Goal: Navigation & Orientation: Find specific page/section

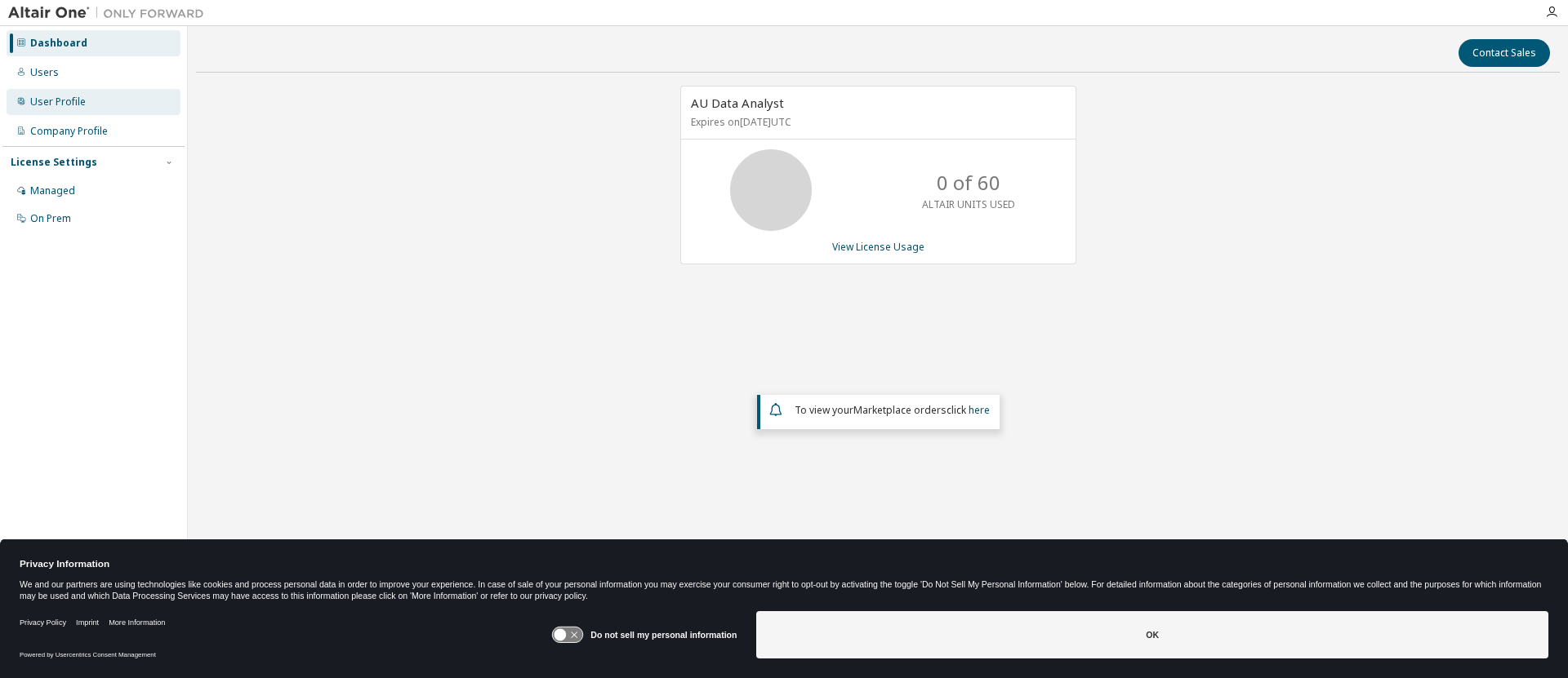
click at [66, 100] on div "User Profile" at bounding box center [58, 101] width 55 height 13
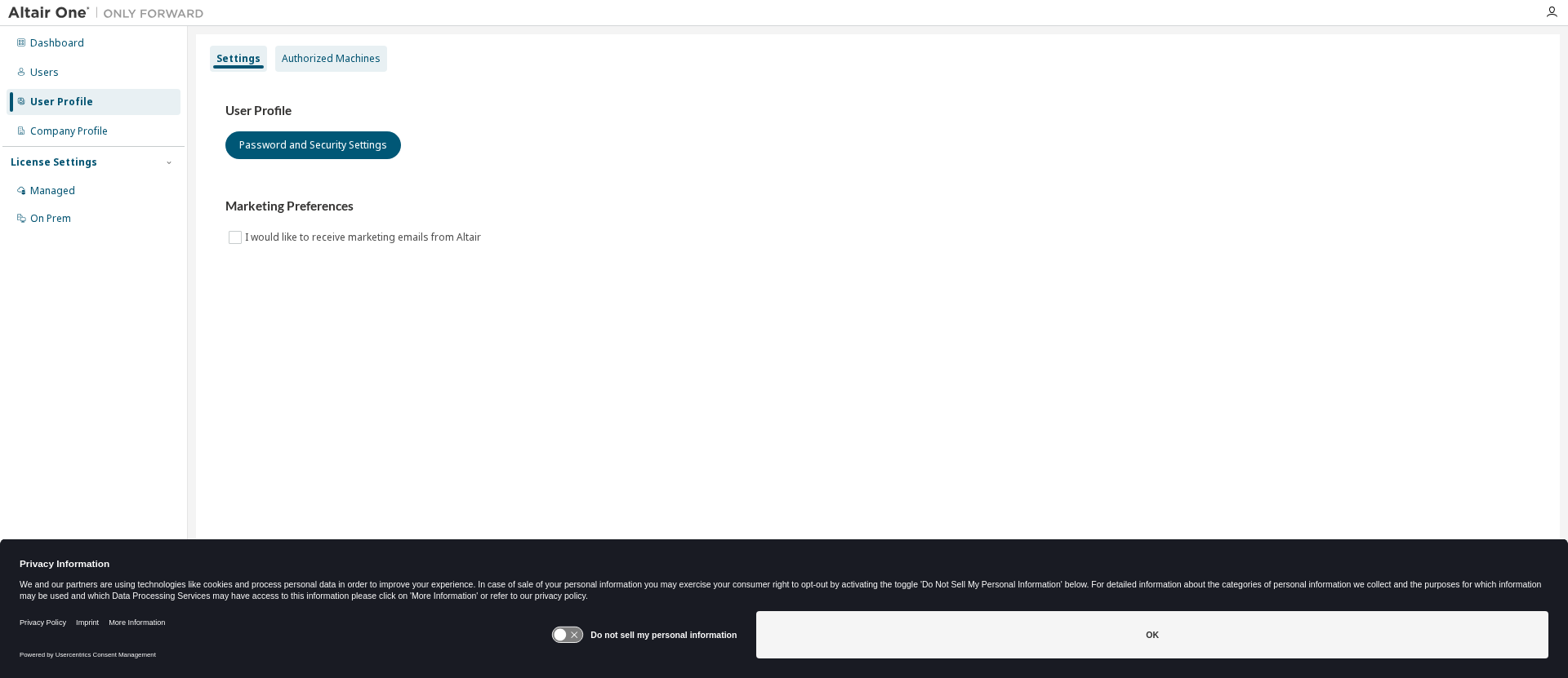
click at [306, 50] on div "Authorized Machines" at bounding box center [331, 59] width 112 height 26
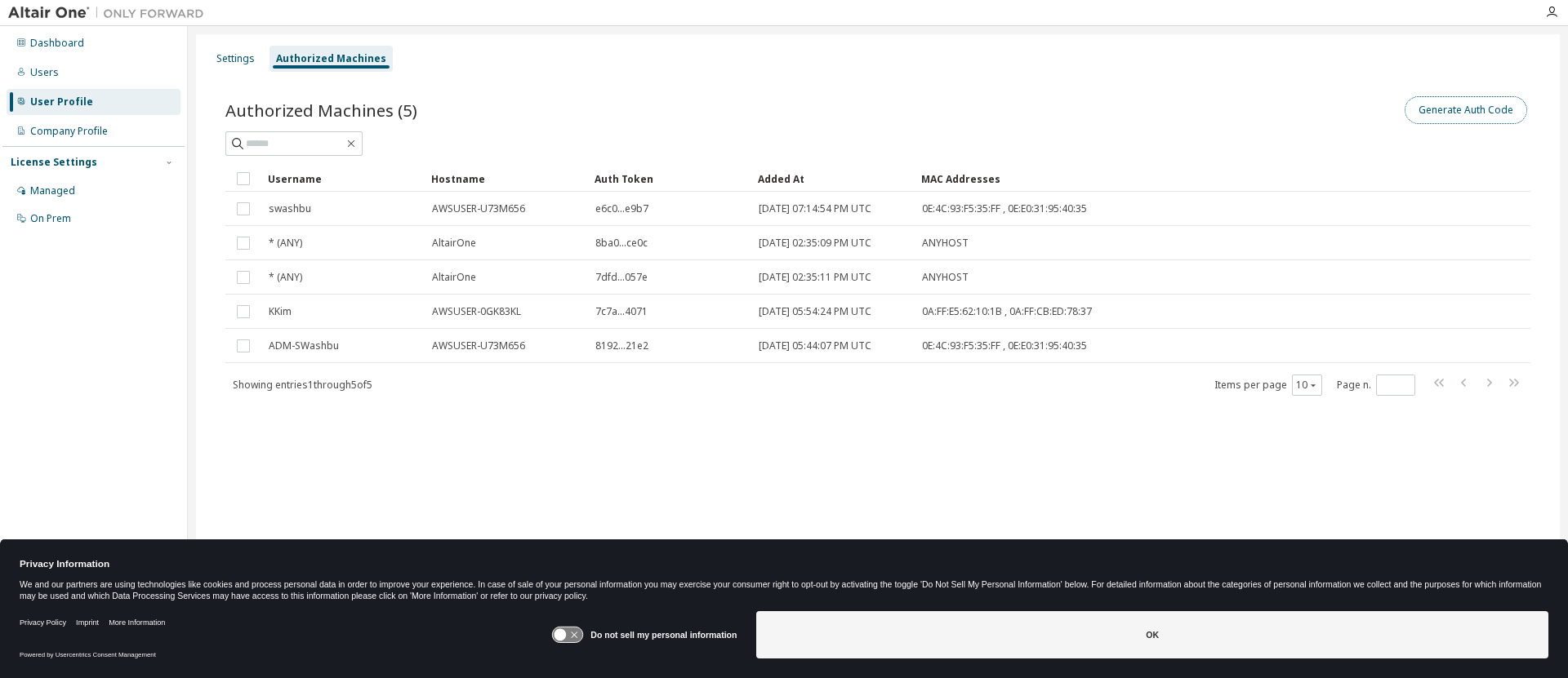
click at [1465, 110] on button "Generate Auth Code" at bounding box center [1465, 110] width 122 height 28
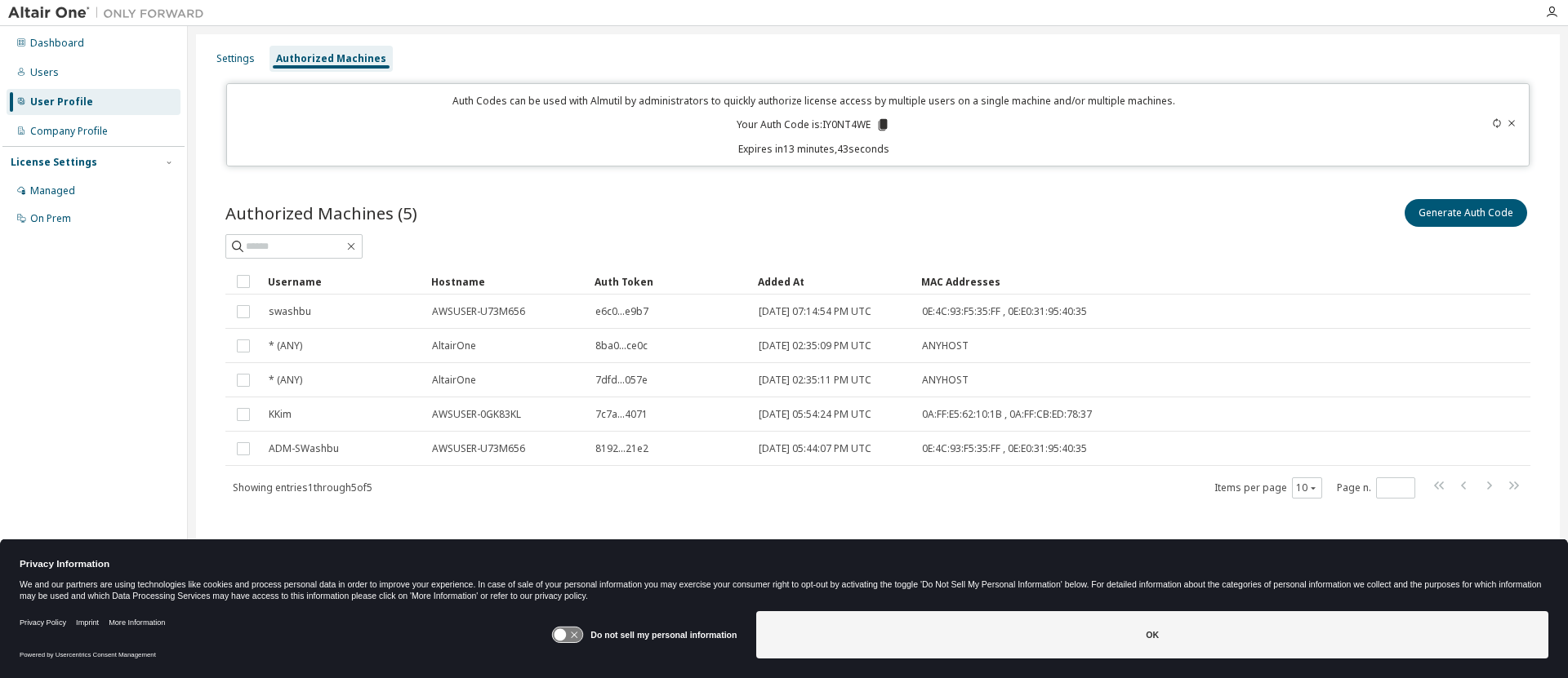
click at [302, 52] on div "Authorized Machines" at bounding box center [331, 58] width 110 height 13
click at [35, 68] on div "Users" at bounding box center [44, 72] width 29 height 13
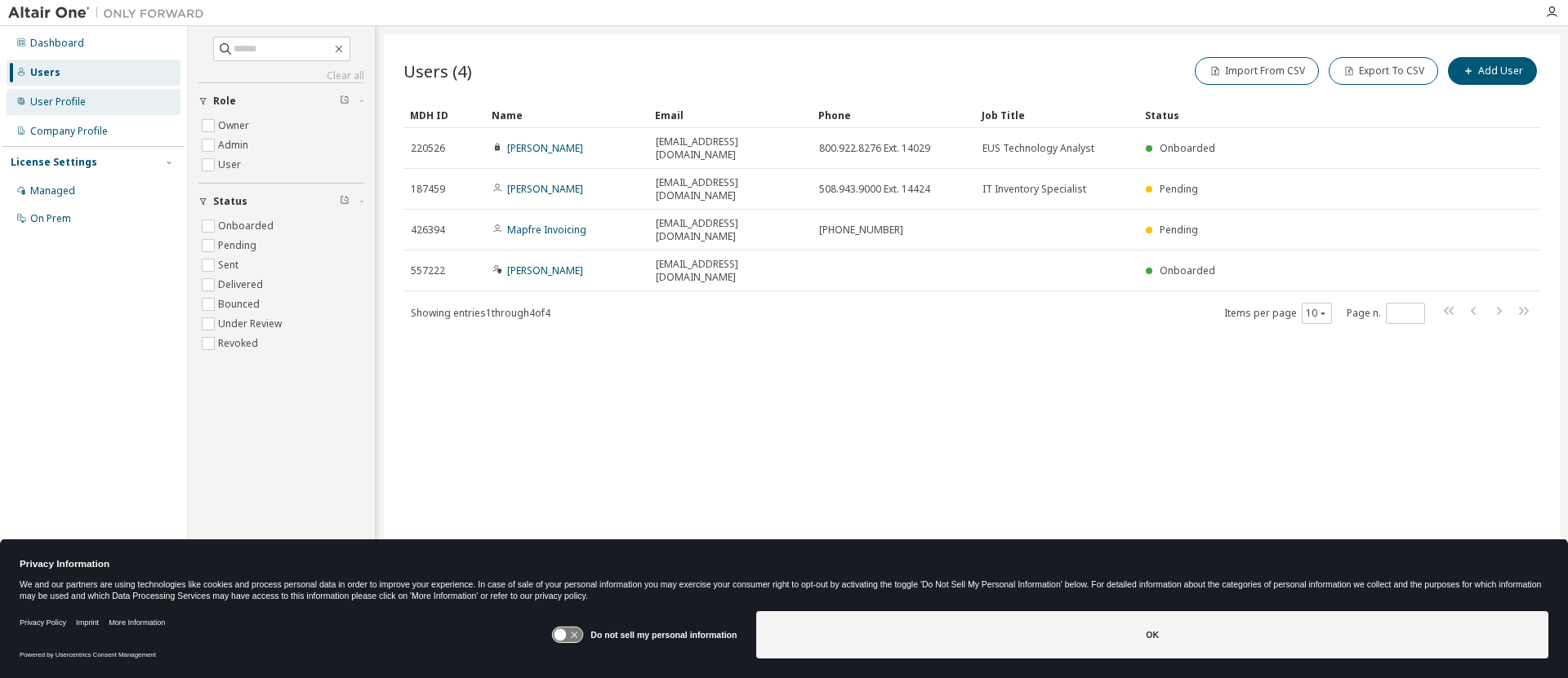
click at [55, 97] on div "User Profile" at bounding box center [58, 101] width 55 height 13
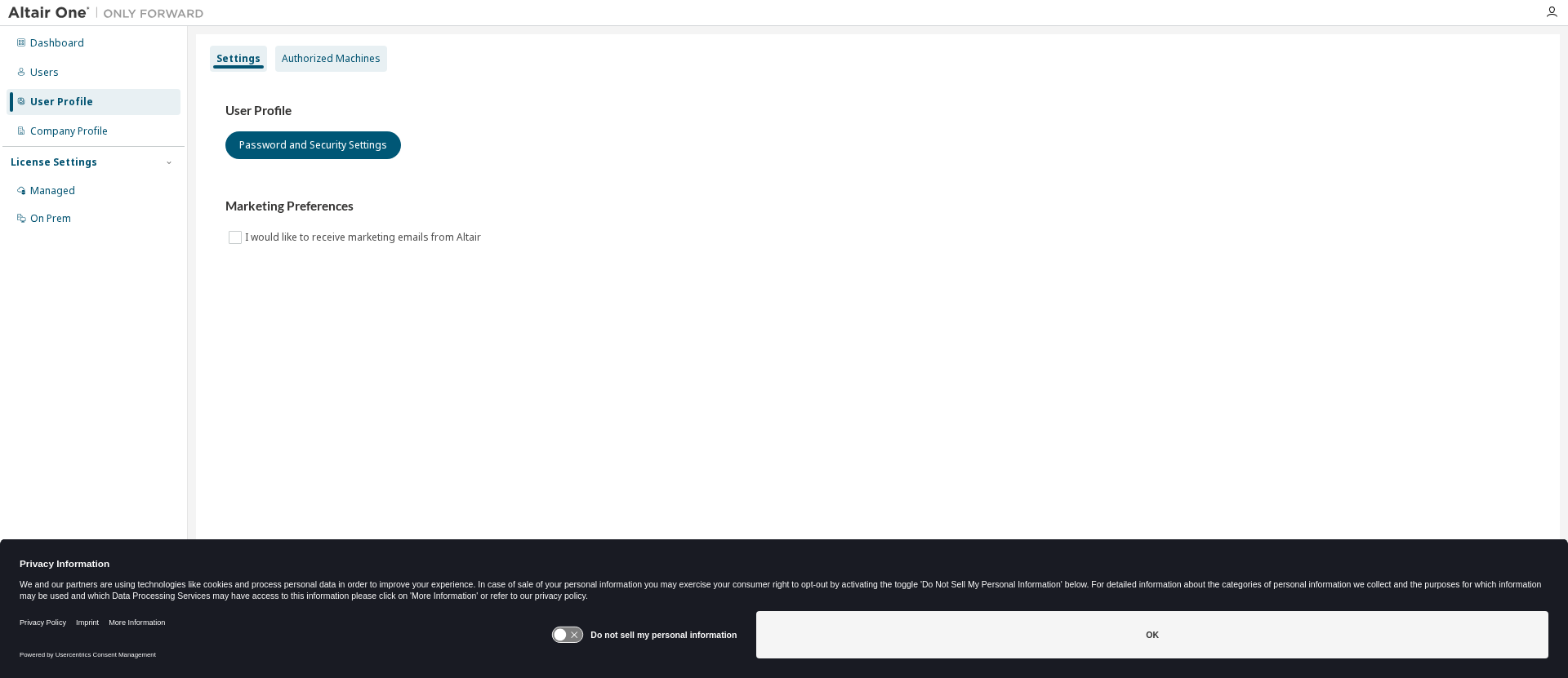
click at [310, 55] on div "Authorized Machines" at bounding box center [331, 58] width 99 height 13
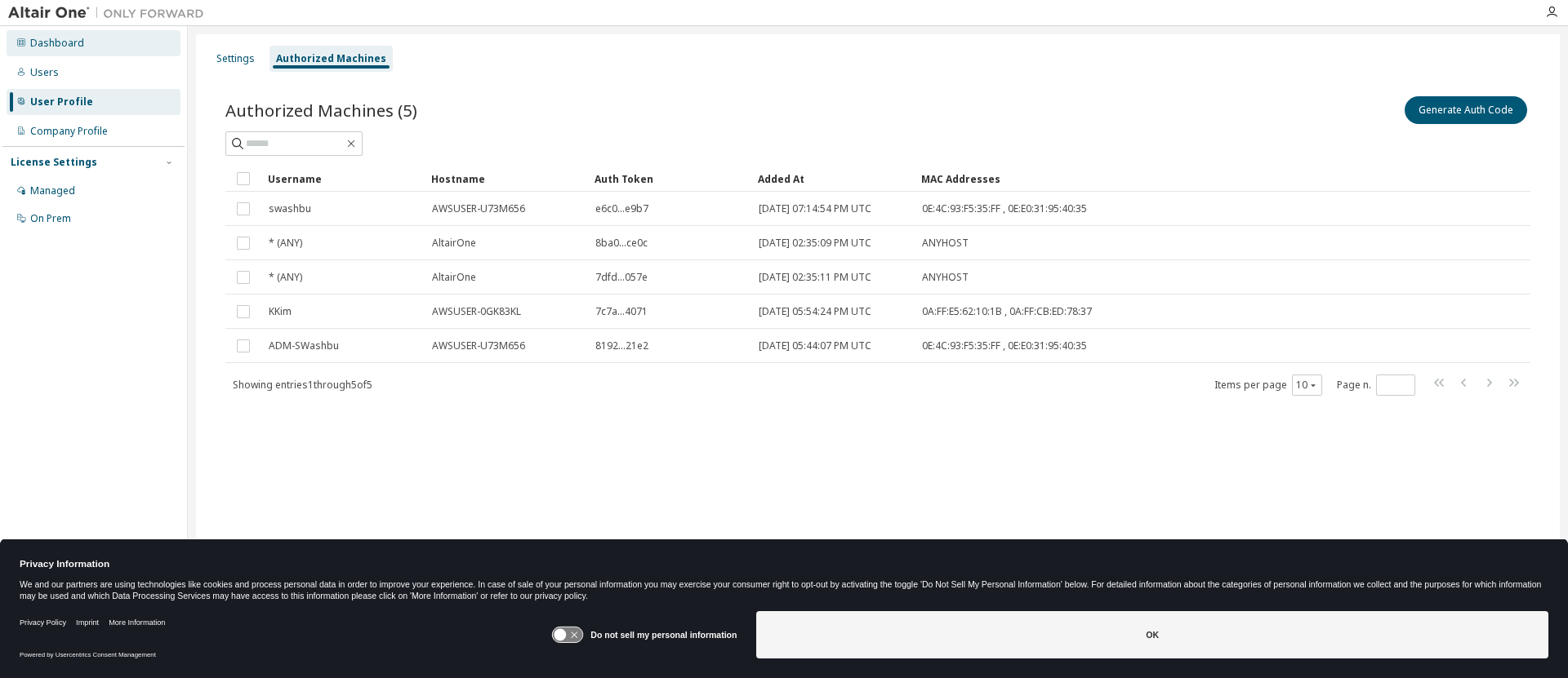
click at [42, 37] on div "Dashboard" at bounding box center [57, 42] width 54 height 13
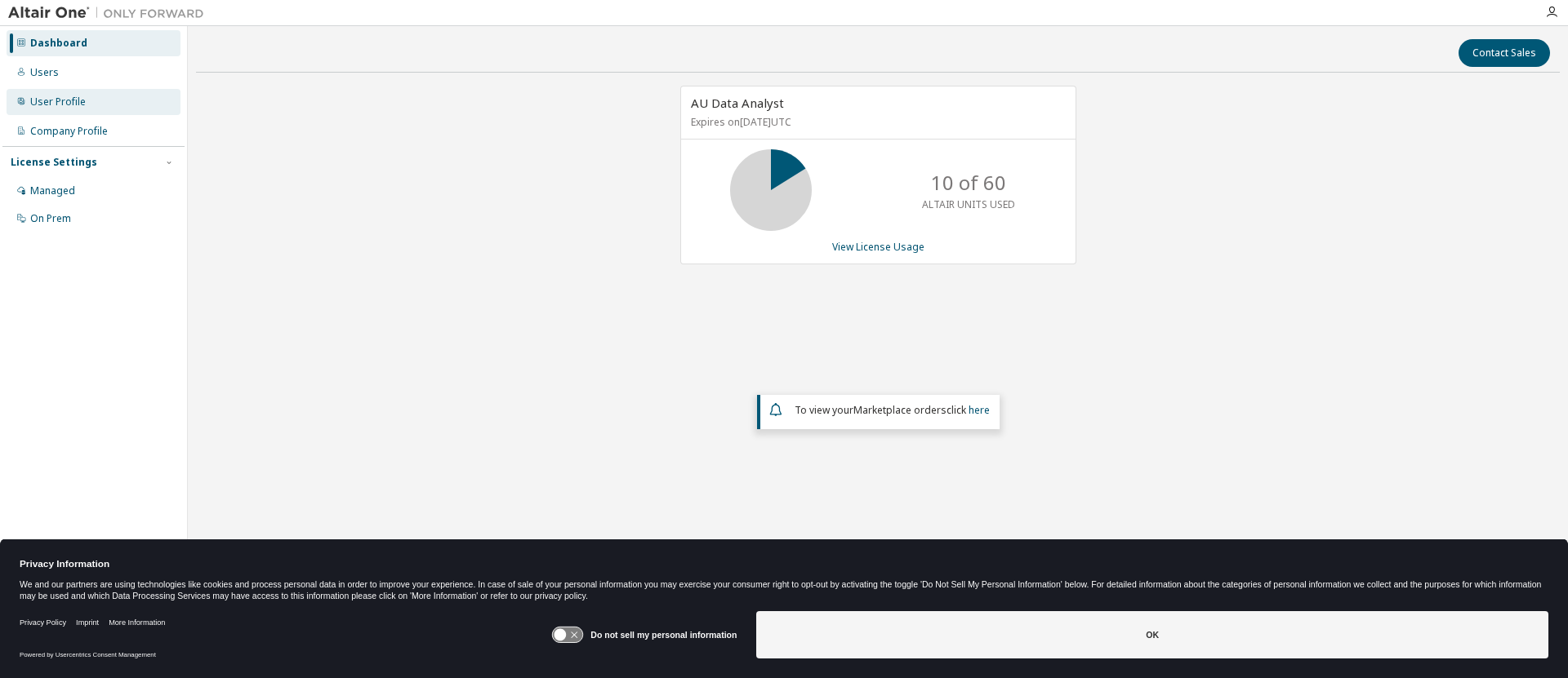
click at [44, 100] on div "User Profile" at bounding box center [58, 101] width 55 height 13
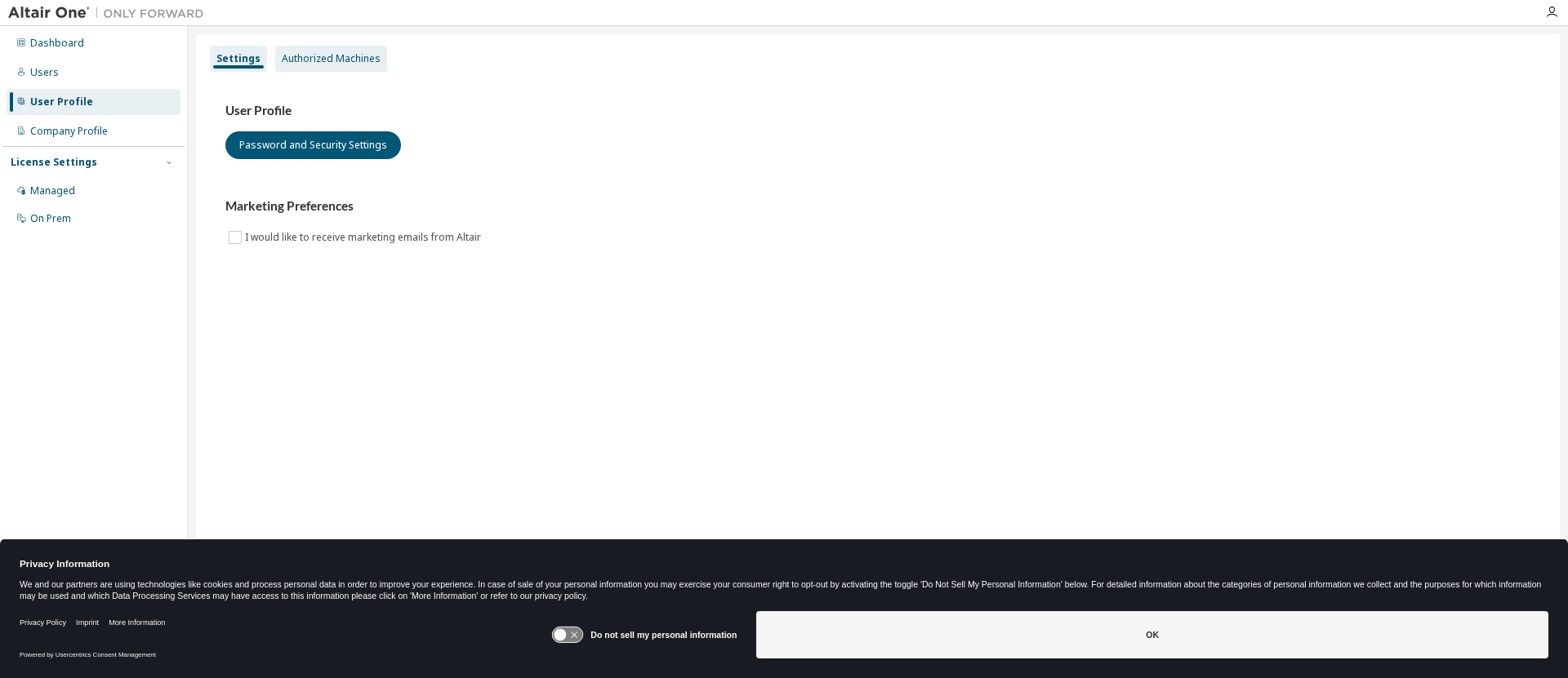
click at [317, 56] on div "Authorized Machines" at bounding box center [331, 58] width 99 height 13
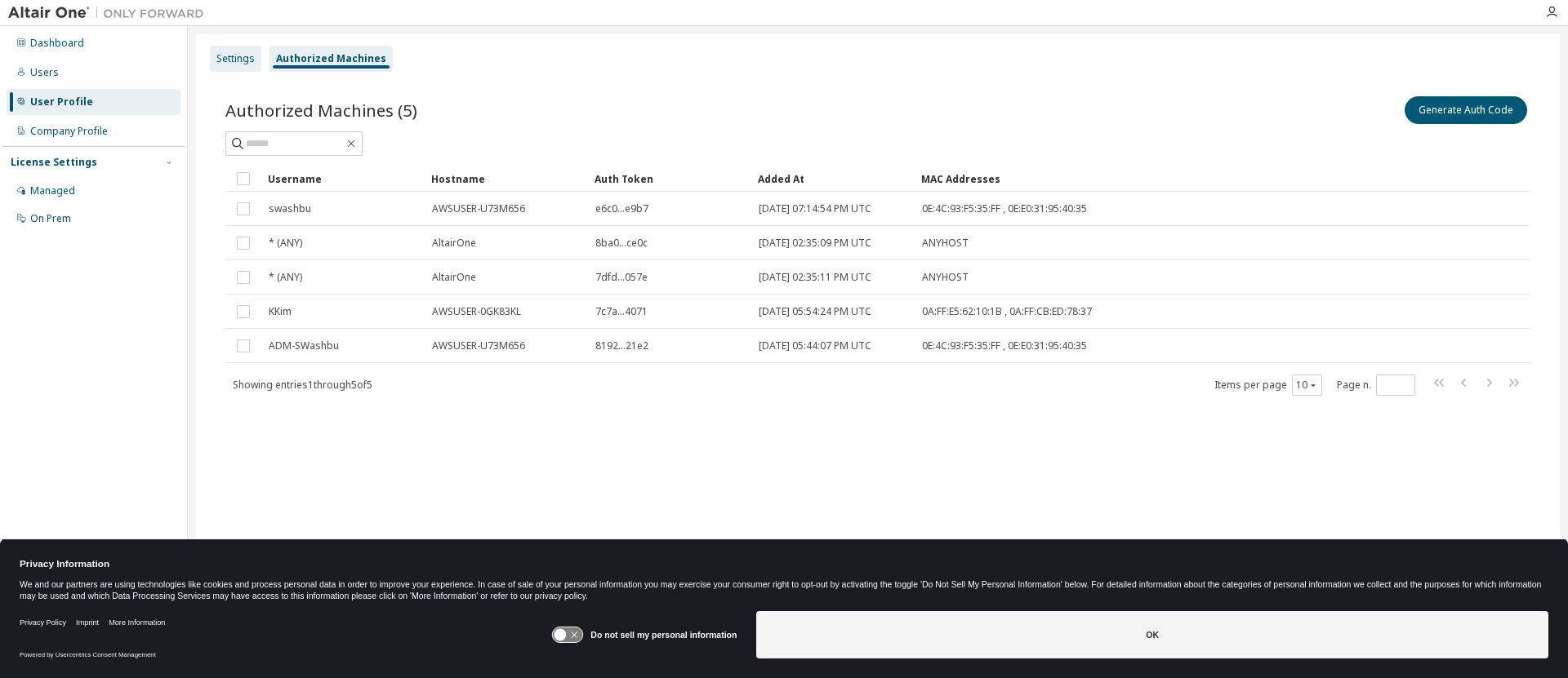
click at [224, 57] on div "Settings" at bounding box center [236, 58] width 38 height 13
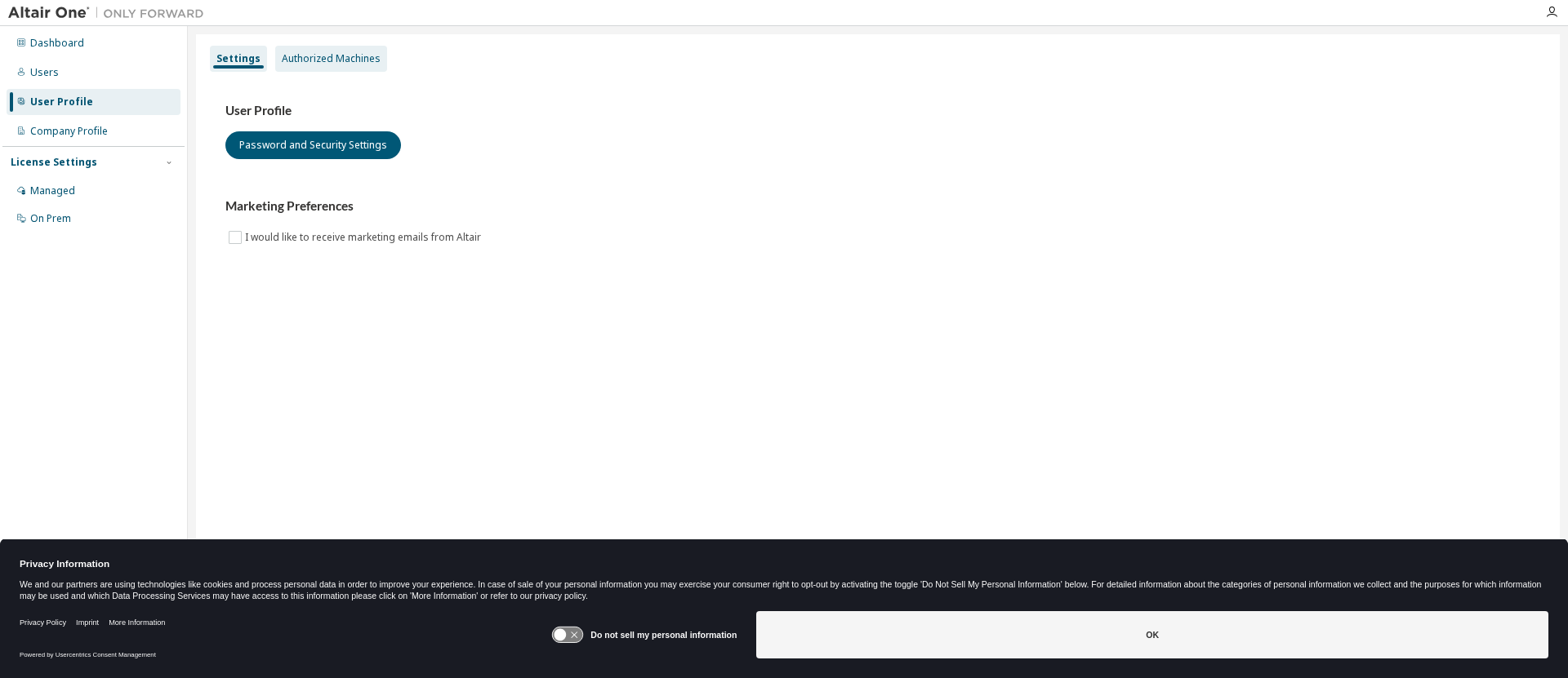
click at [299, 59] on div "Authorized Machines" at bounding box center [331, 58] width 99 height 13
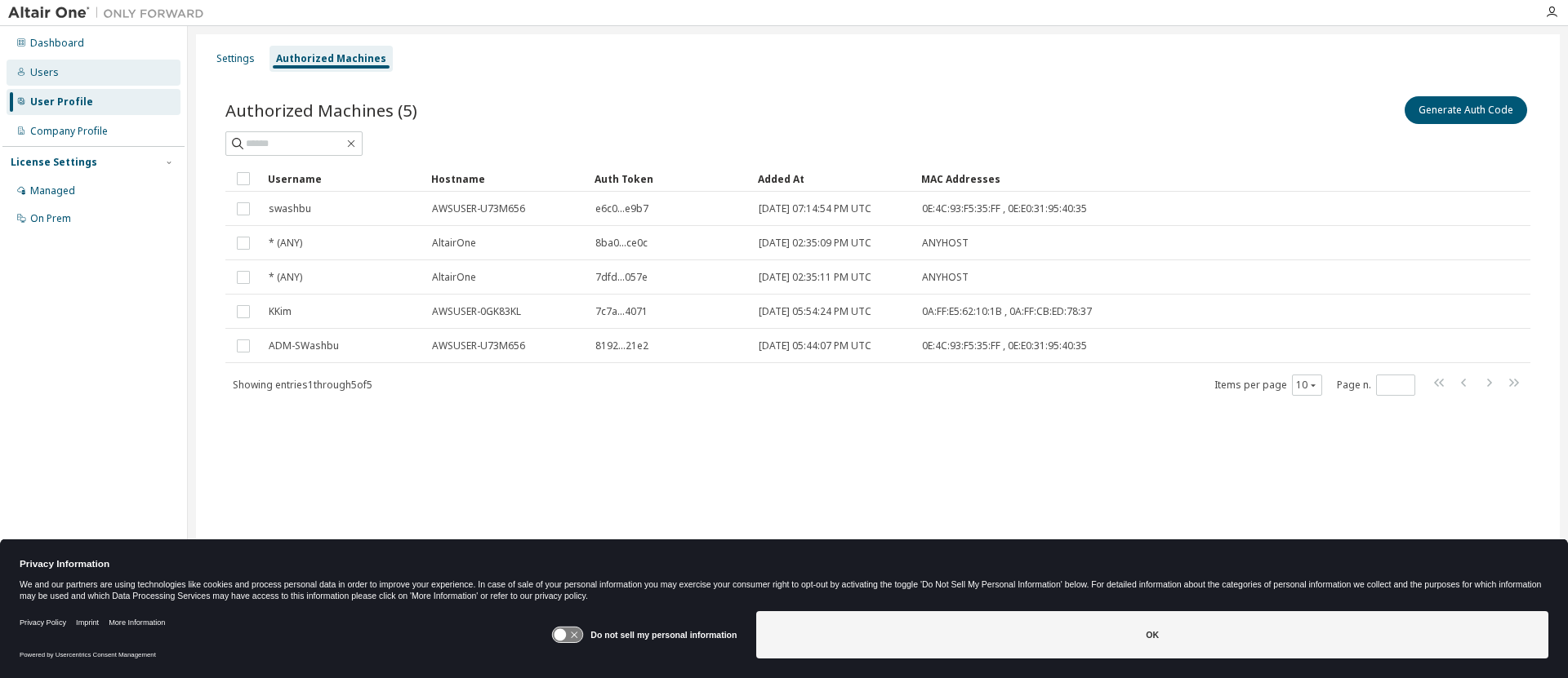
click at [47, 68] on div "Users" at bounding box center [44, 72] width 29 height 13
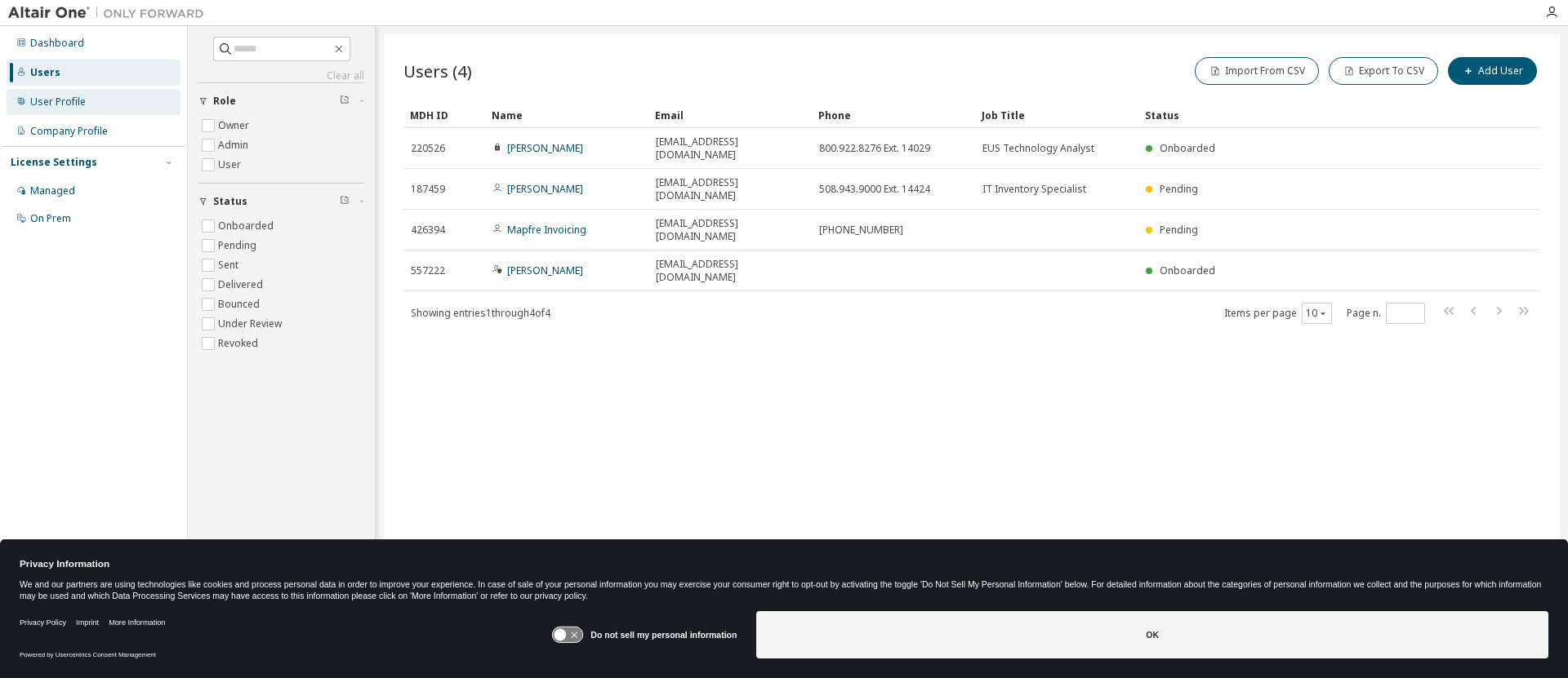
click at [50, 92] on div "User Profile" at bounding box center [94, 102] width 174 height 26
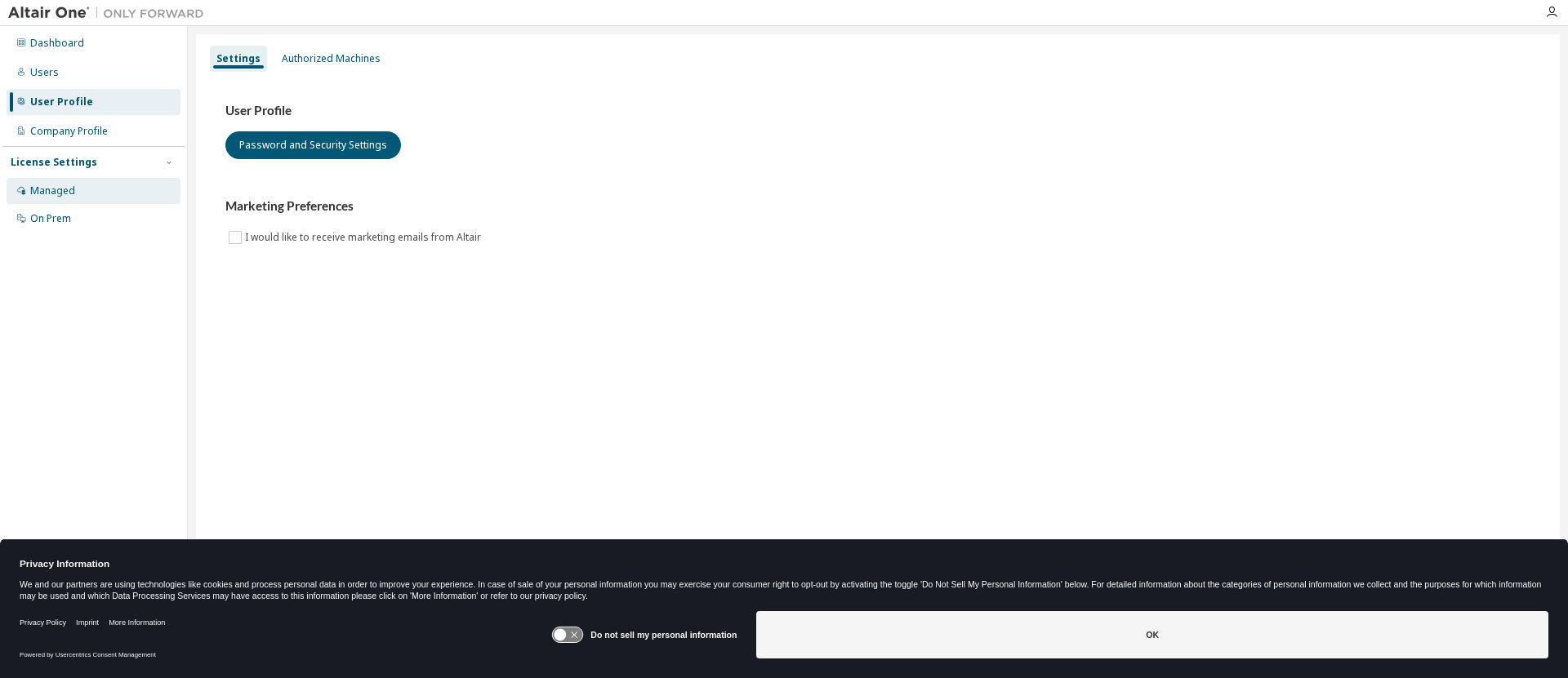
click at [54, 188] on div "Managed" at bounding box center [53, 190] width 45 height 13
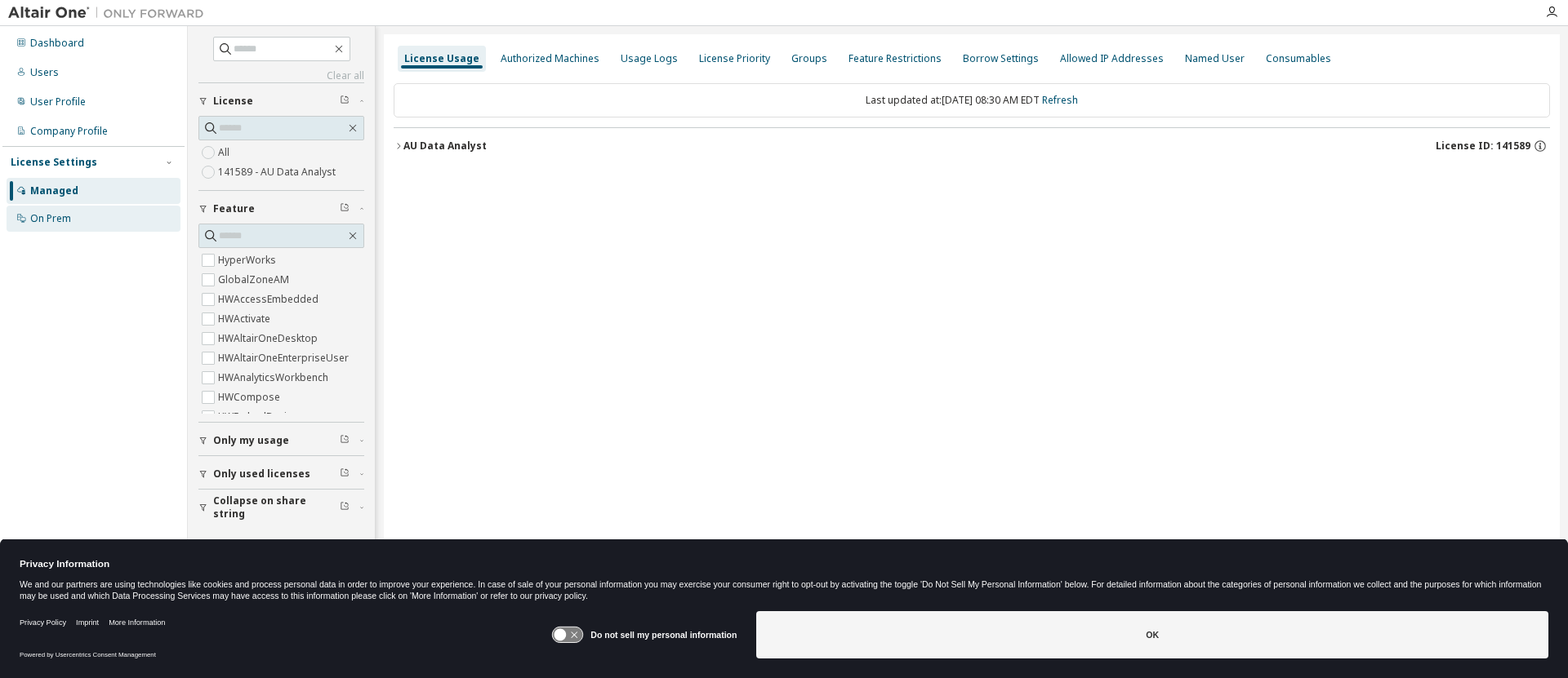
click at [52, 216] on div "On Prem" at bounding box center [50, 218] width 41 height 13
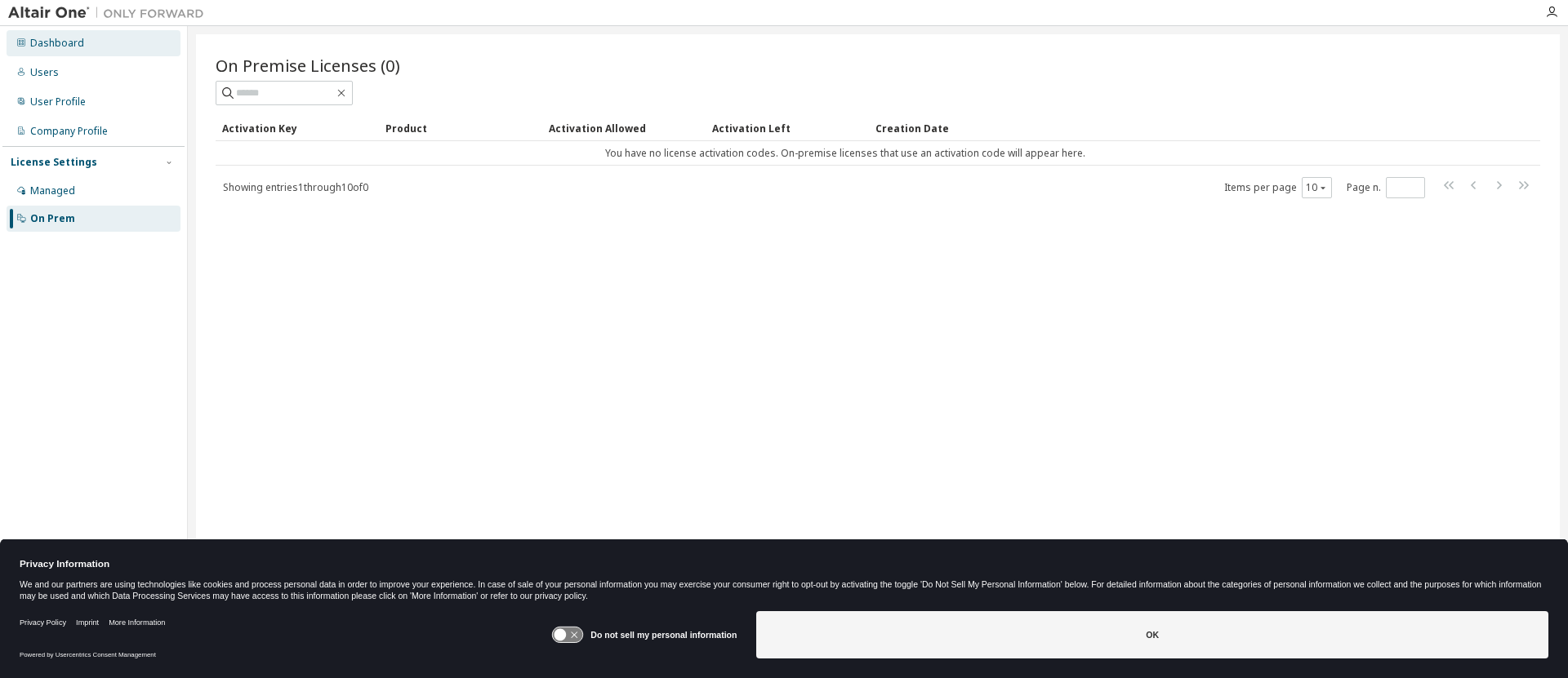
click at [59, 38] on div "Dashboard" at bounding box center [57, 42] width 54 height 13
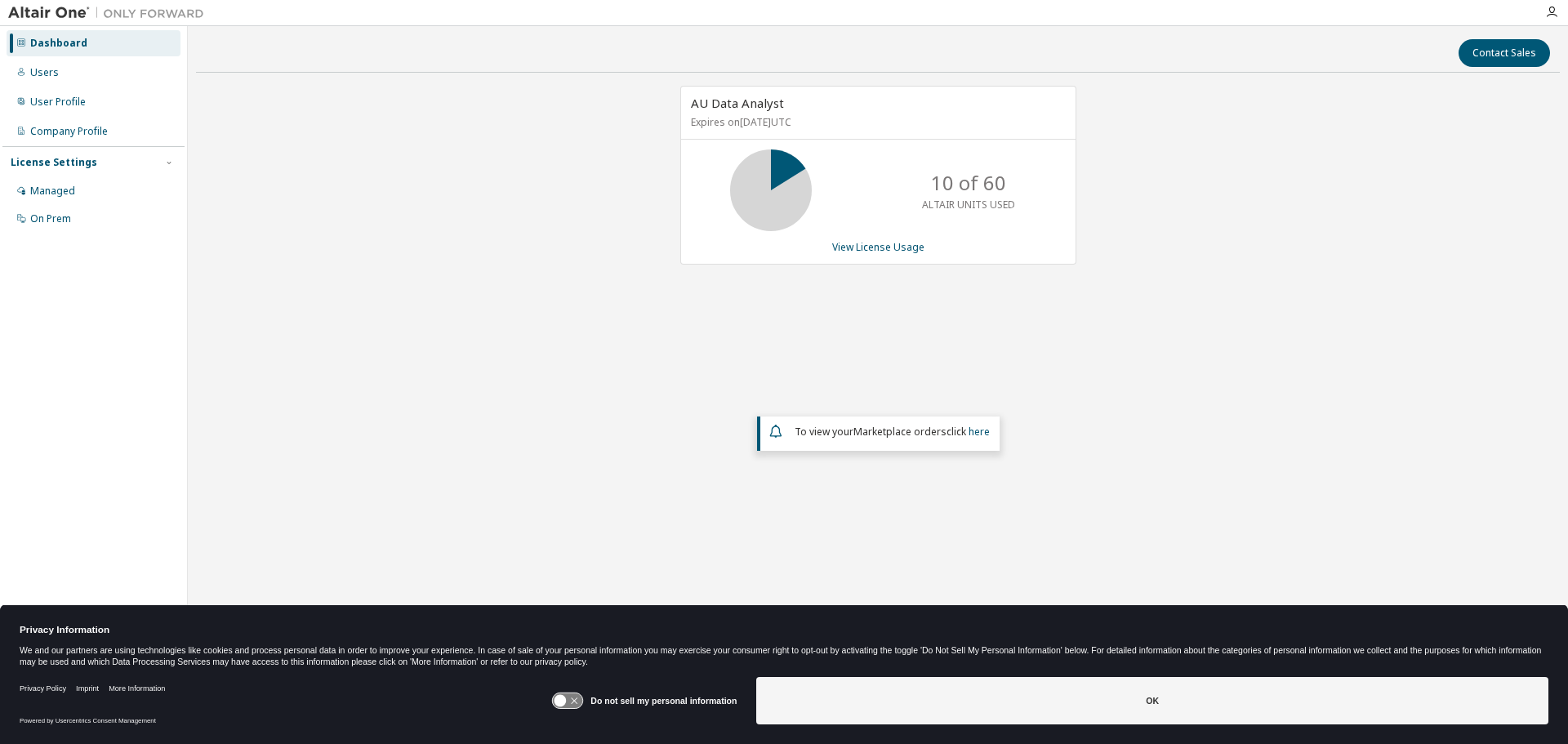
click at [568, 677] on icon at bounding box center [567, 701] width 30 height 16
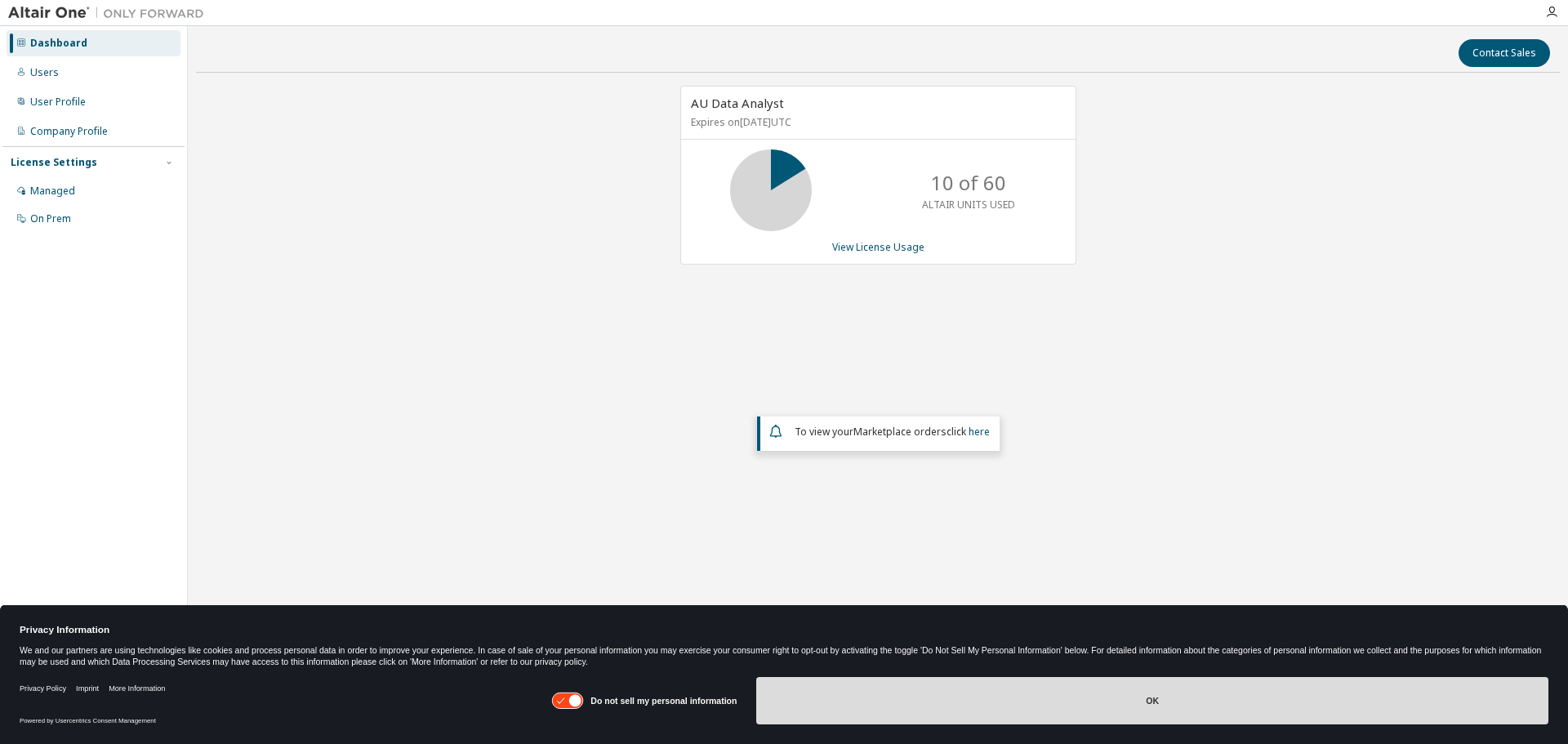
click at [1126, 677] on button "OK" at bounding box center [1152, 700] width 792 height 48
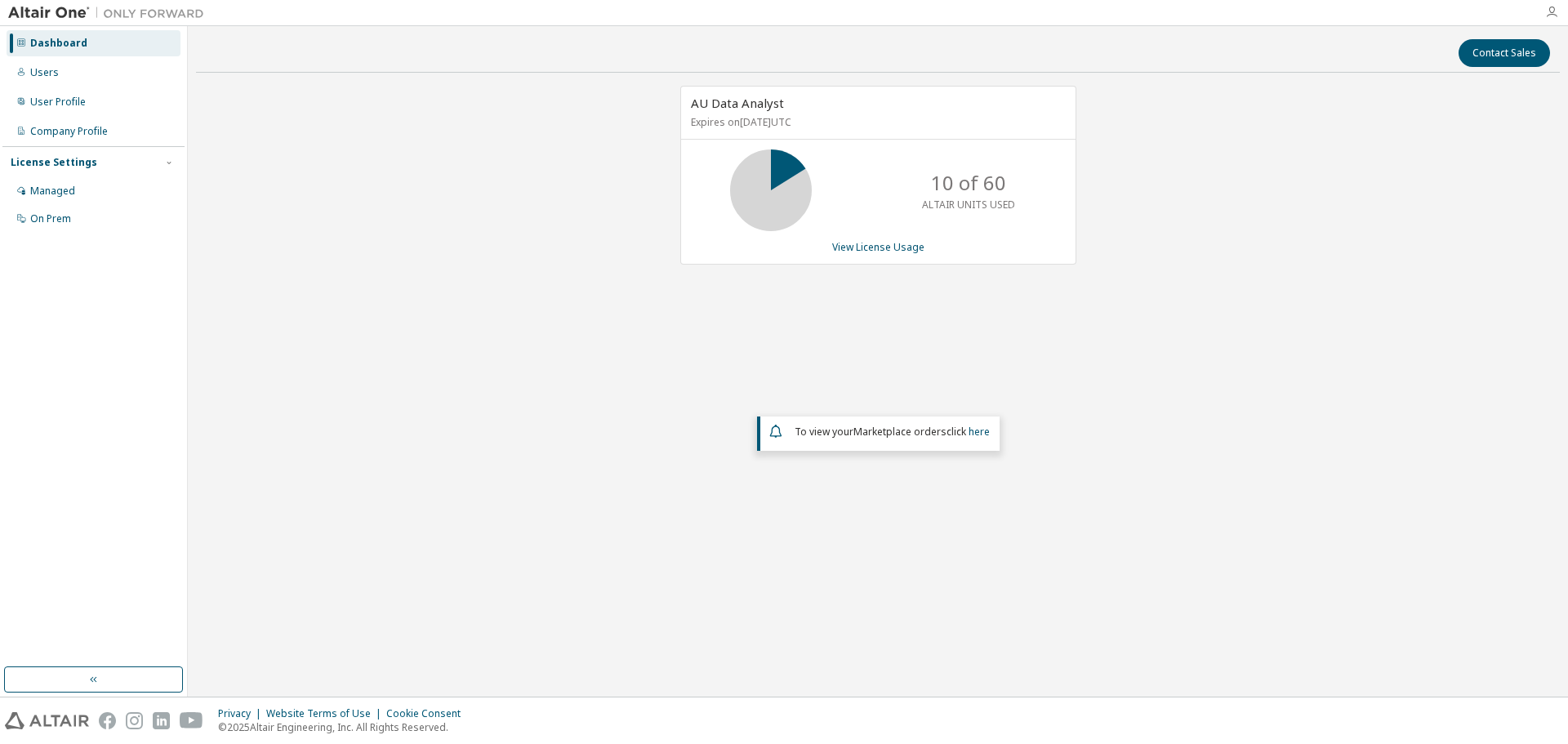
click at [1553, 14] on icon "button" at bounding box center [1551, 12] width 13 height 13
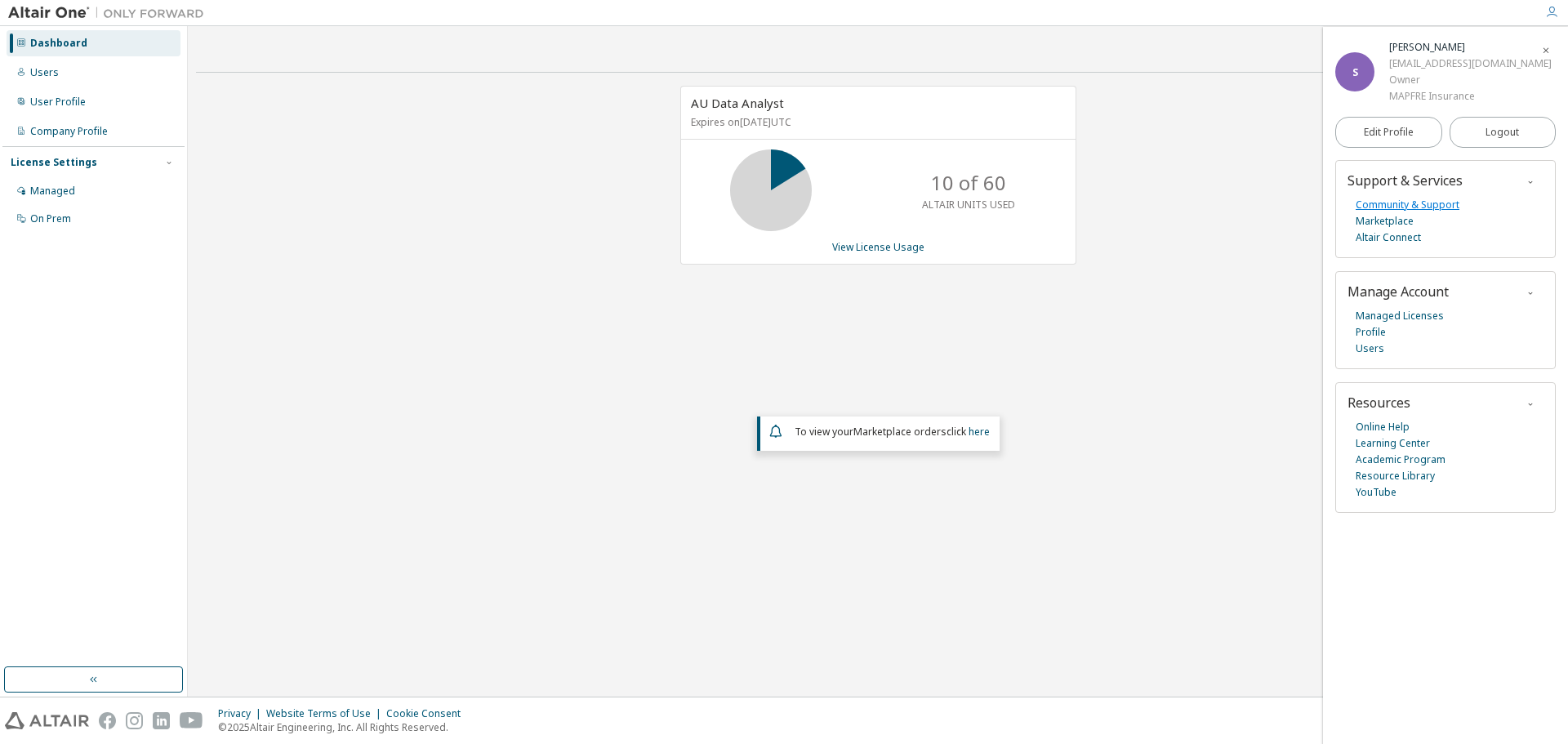
click at [1405, 204] on link "Community & Support" at bounding box center [1408, 204] width 104 height 16
click at [43, 62] on div "Users" at bounding box center [94, 73] width 174 height 26
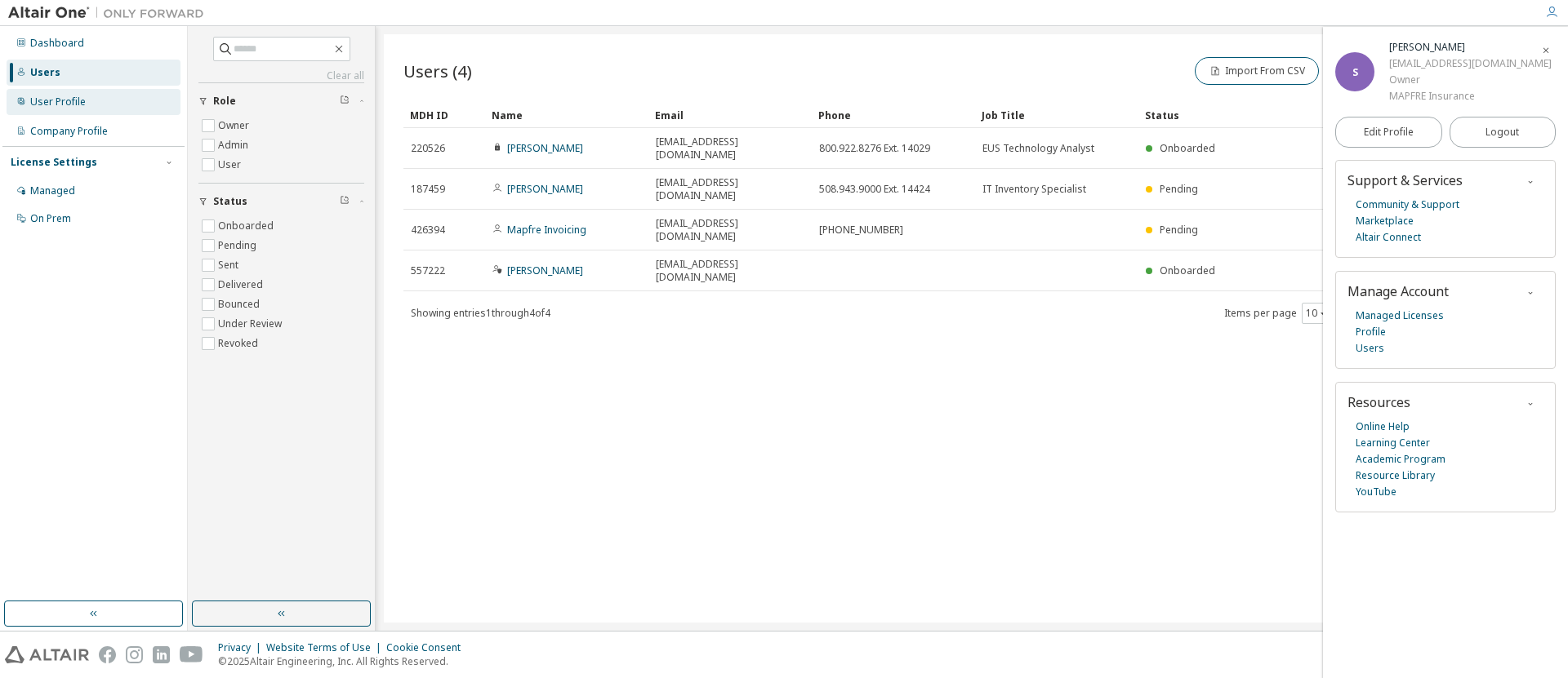
click at [50, 97] on div "User Profile" at bounding box center [58, 101] width 55 height 13
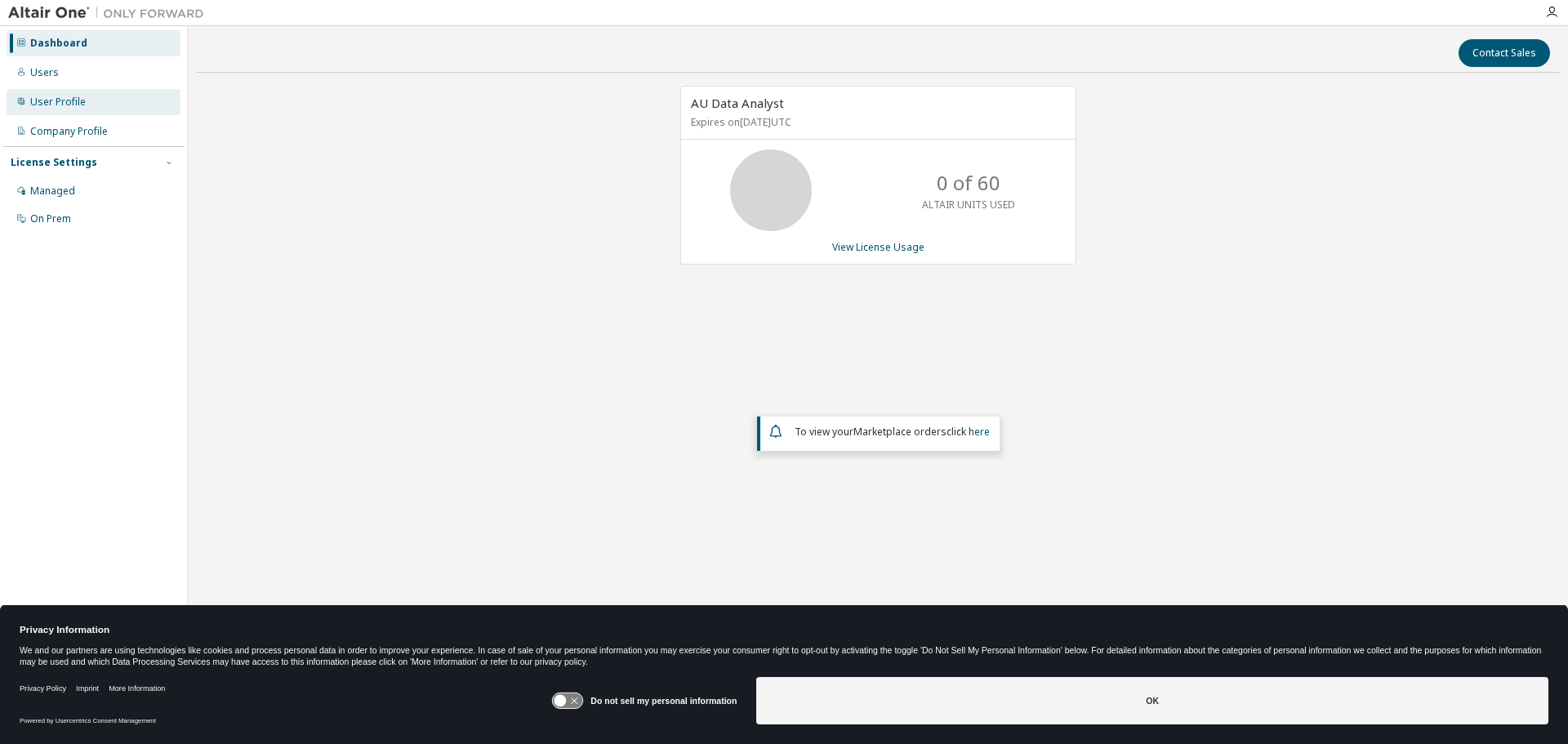
click at [62, 95] on div "User Profile" at bounding box center [58, 101] width 55 height 13
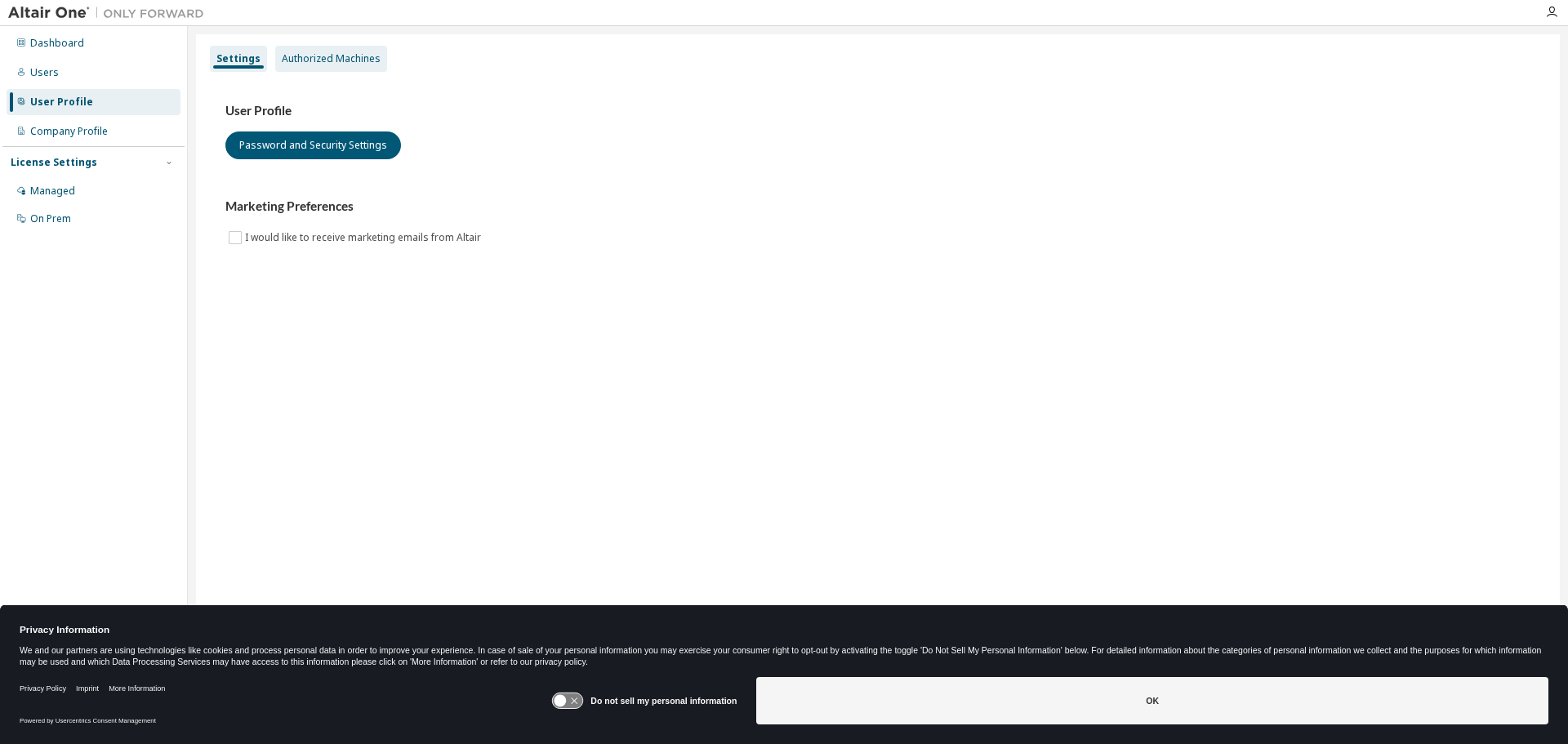
click at [327, 55] on div "Authorized Machines" at bounding box center [331, 58] width 99 height 13
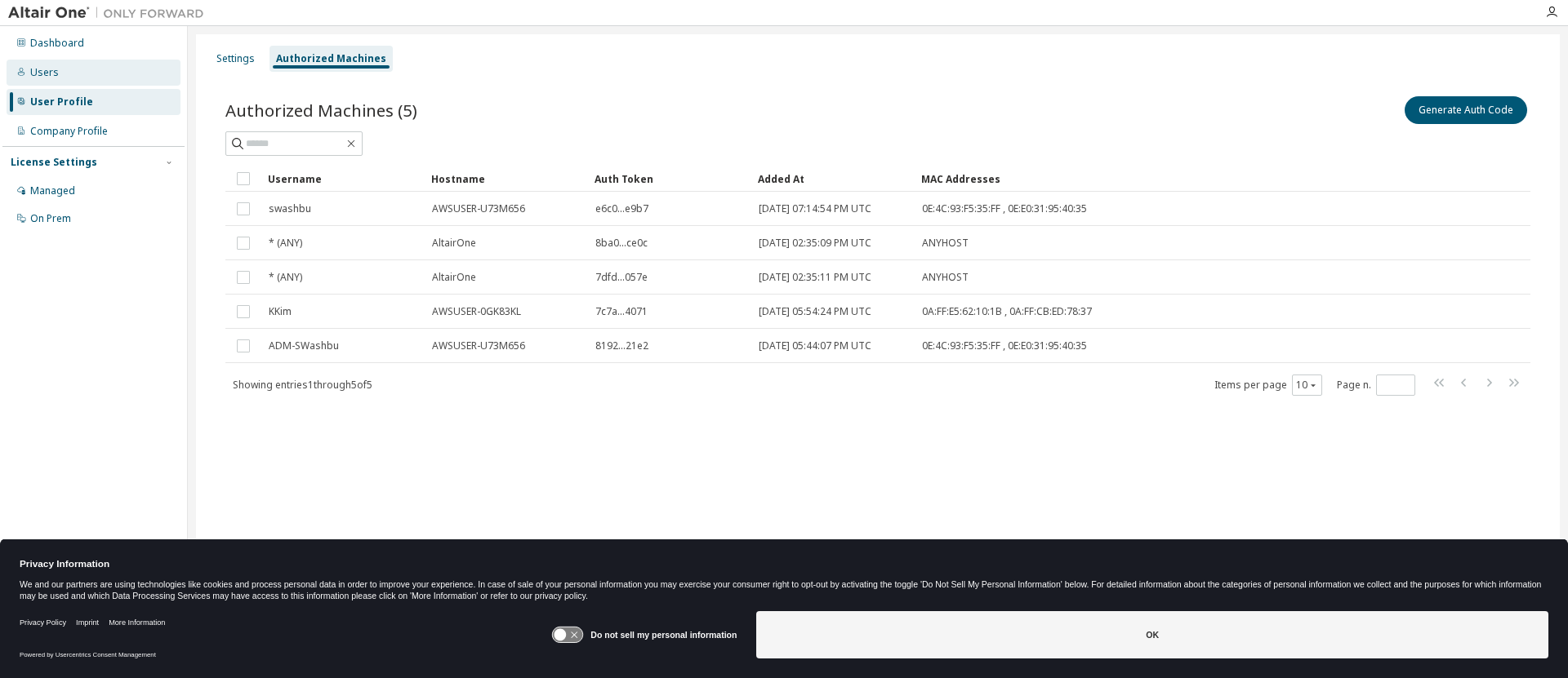
click at [38, 67] on div "Users" at bounding box center [44, 72] width 29 height 13
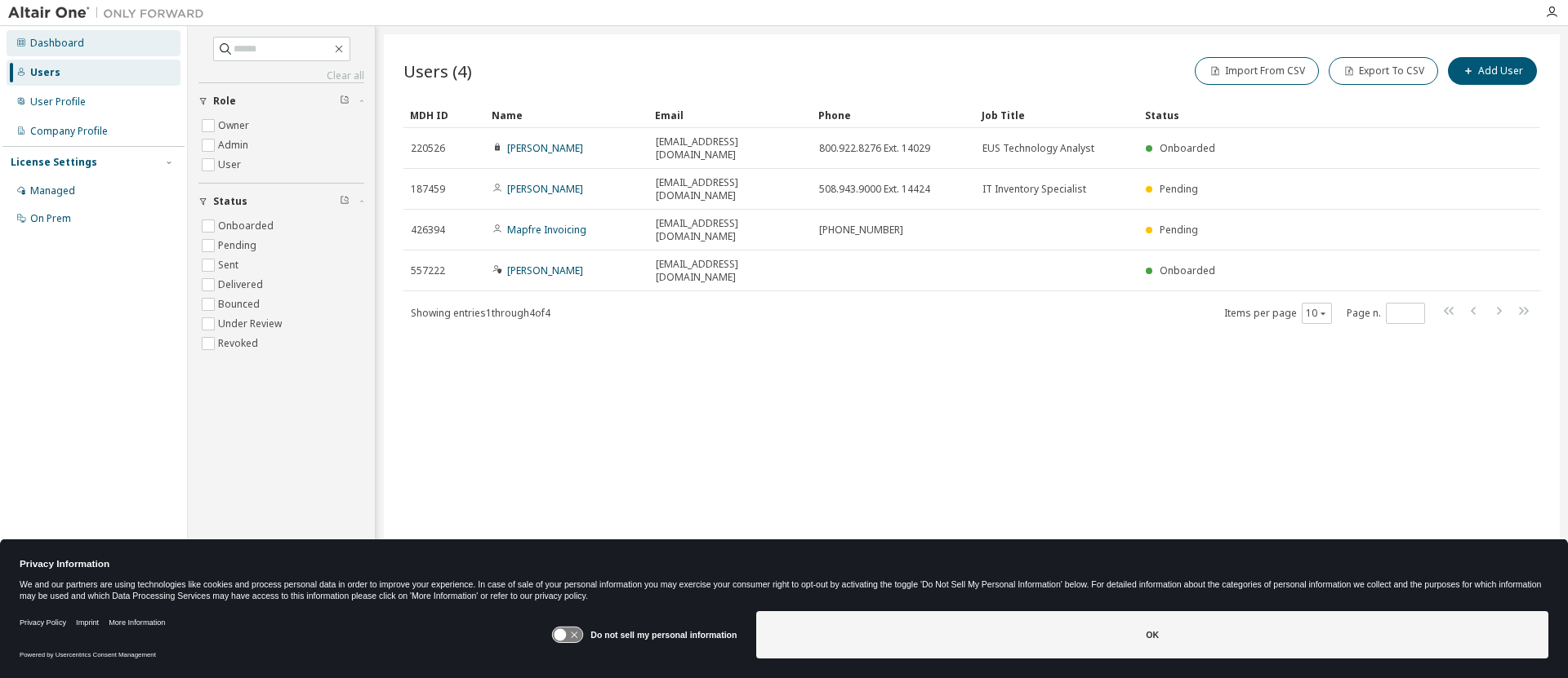
click at [68, 42] on div "Dashboard" at bounding box center [57, 42] width 54 height 13
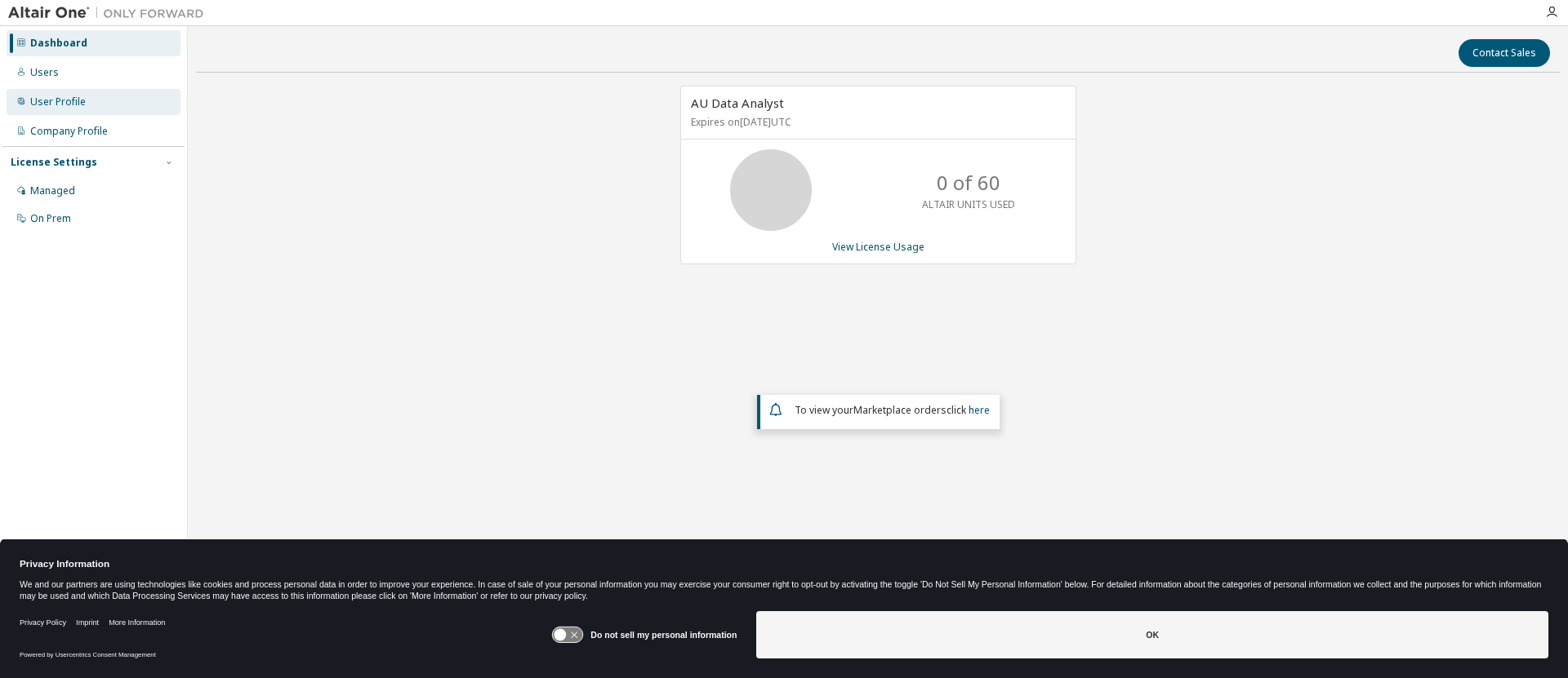
click at [54, 95] on div "User Profile" at bounding box center [58, 101] width 55 height 13
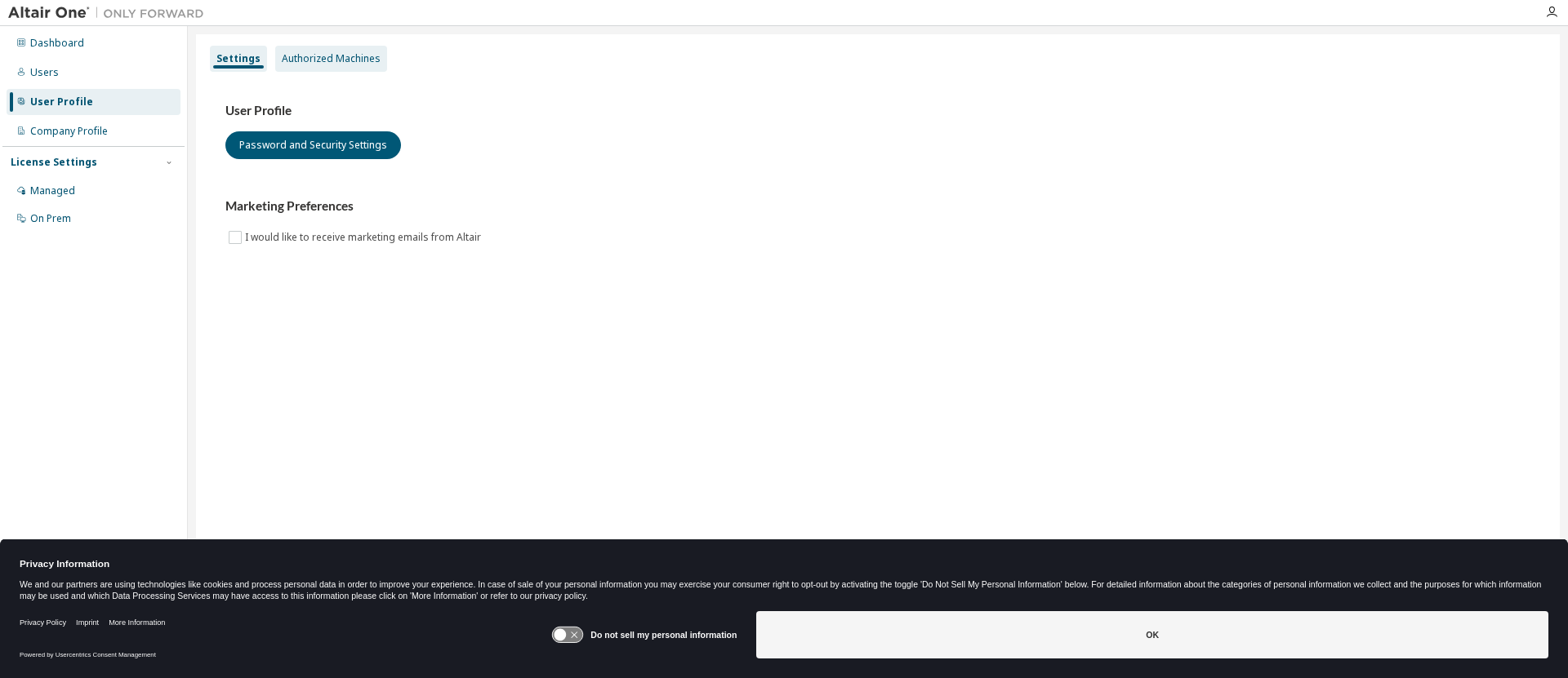
click at [308, 54] on div "Authorized Machines" at bounding box center [331, 58] width 99 height 13
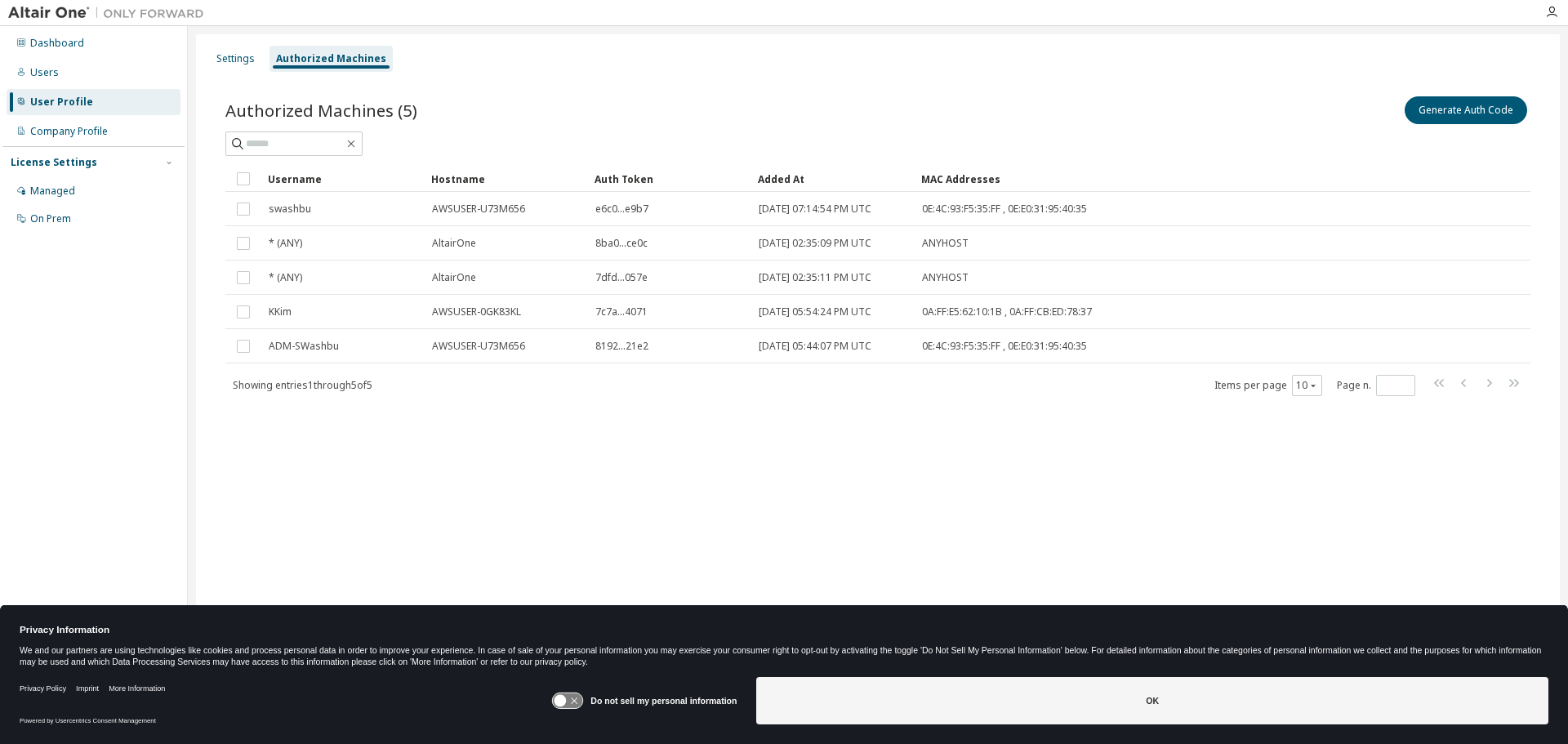
click at [465, 449] on div "Settings Authorized Machines Authorized Machines (5) Generate Auth Code Clear L…" at bounding box center [878, 361] width 1364 height 654
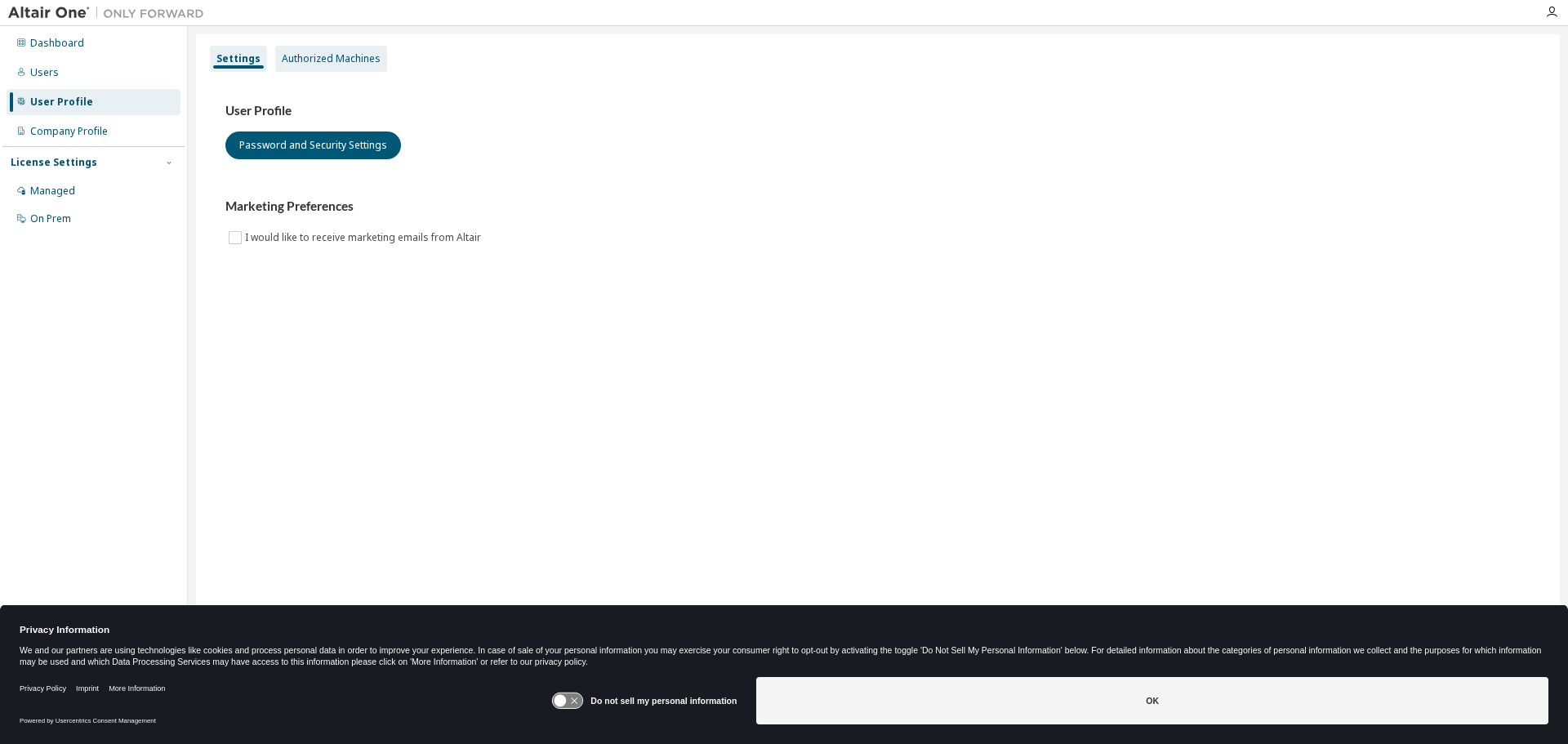
click at [309, 57] on div "Authorized Machines" at bounding box center [331, 58] width 99 height 13
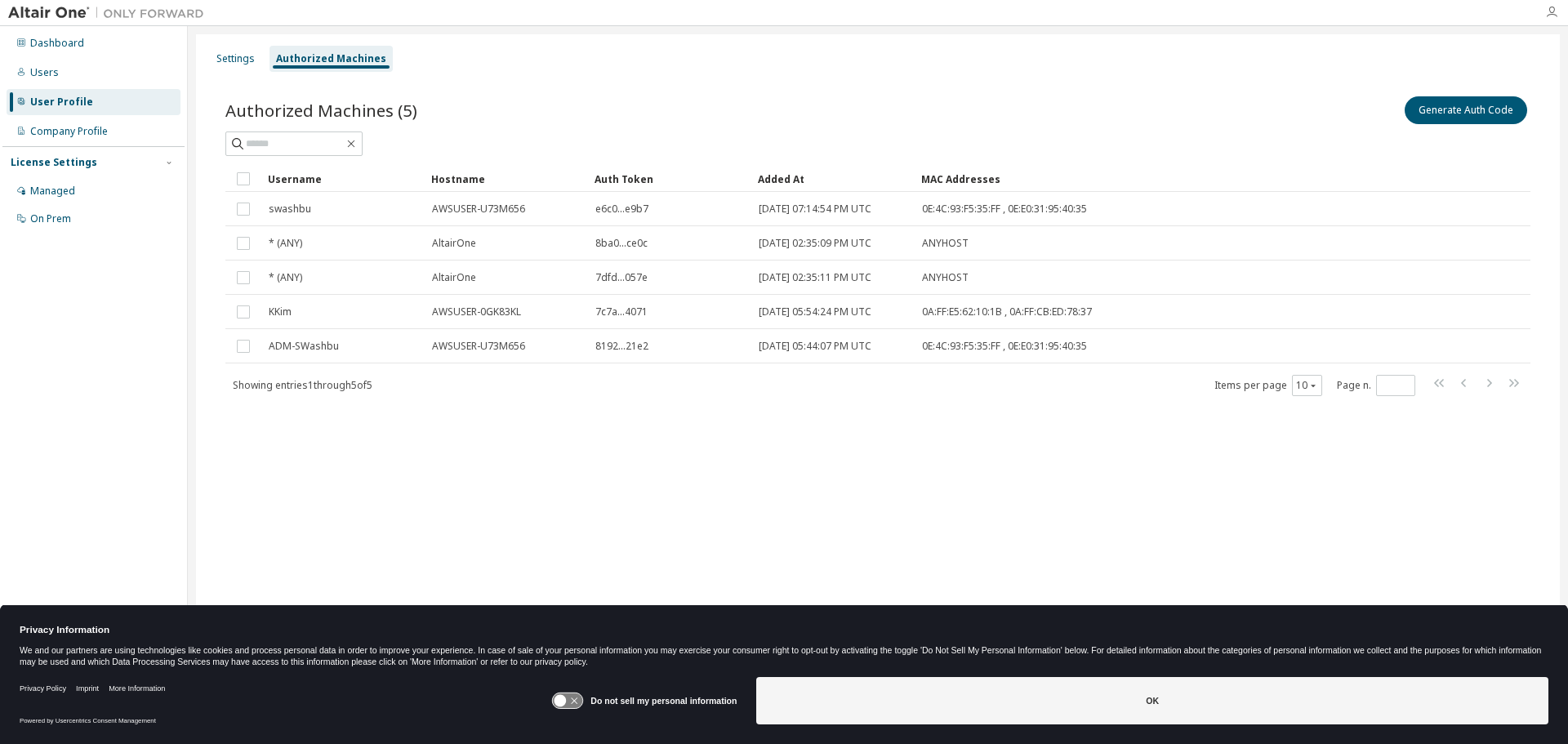
click at [1548, 10] on icon "button" at bounding box center [1551, 12] width 13 height 13
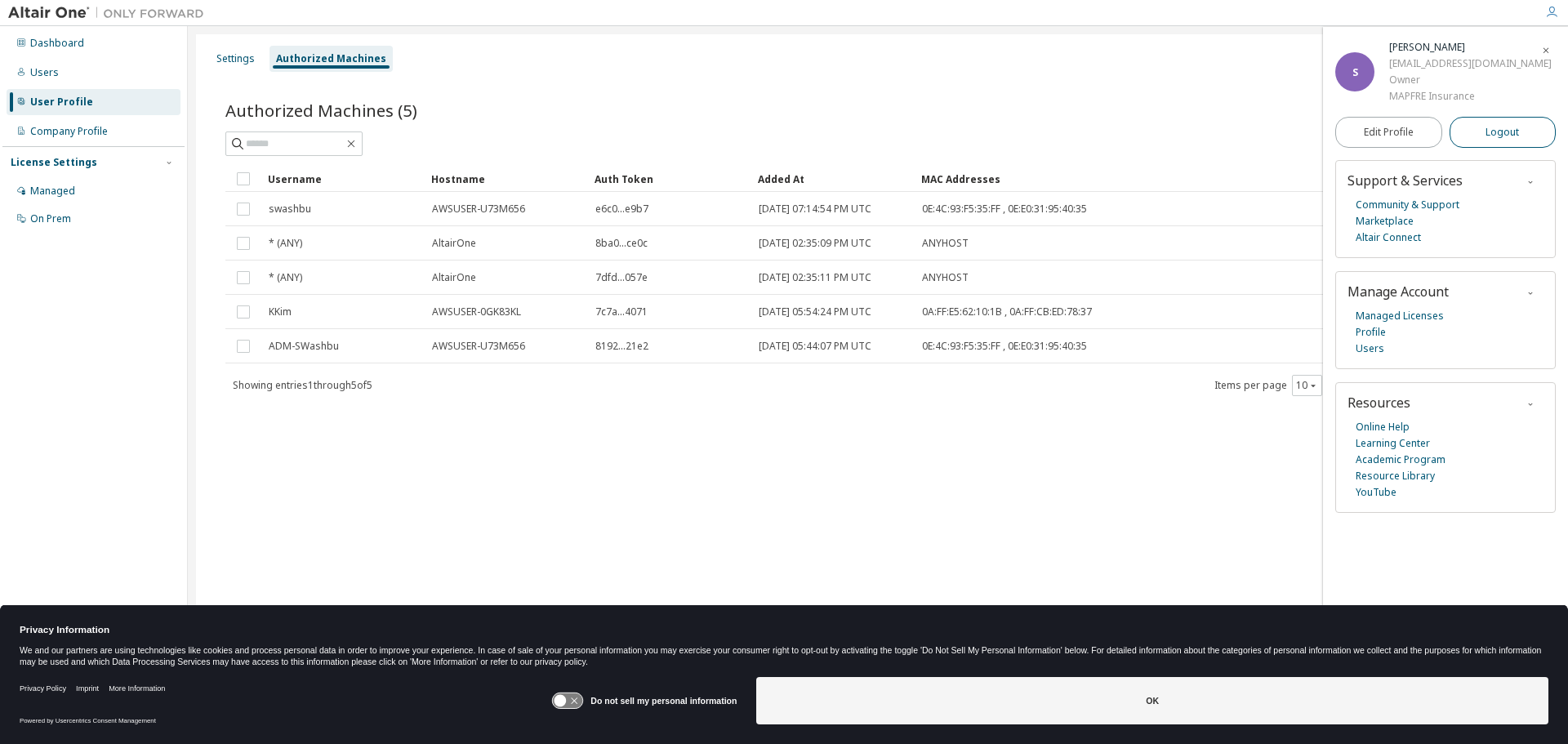
click at [1487, 124] on span "Logout" at bounding box center [1502, 132] width 34 height 16
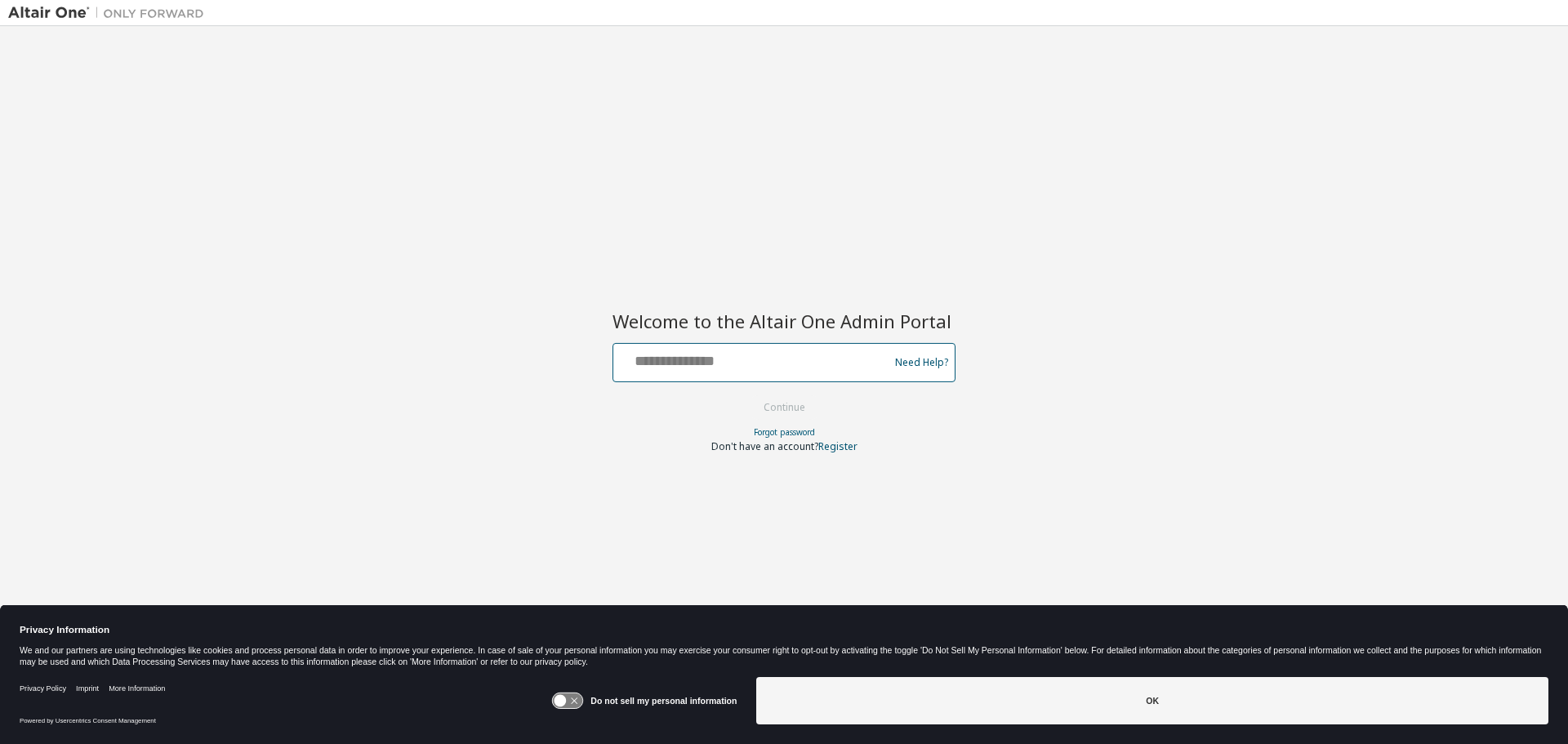
click at [681, 364] on input "text" at bounding box center [753, 359] width 267 height 23
type input "**********"
click at [790, 411] on button "Continue" at bounding box center [785, 407] width 76 height 24
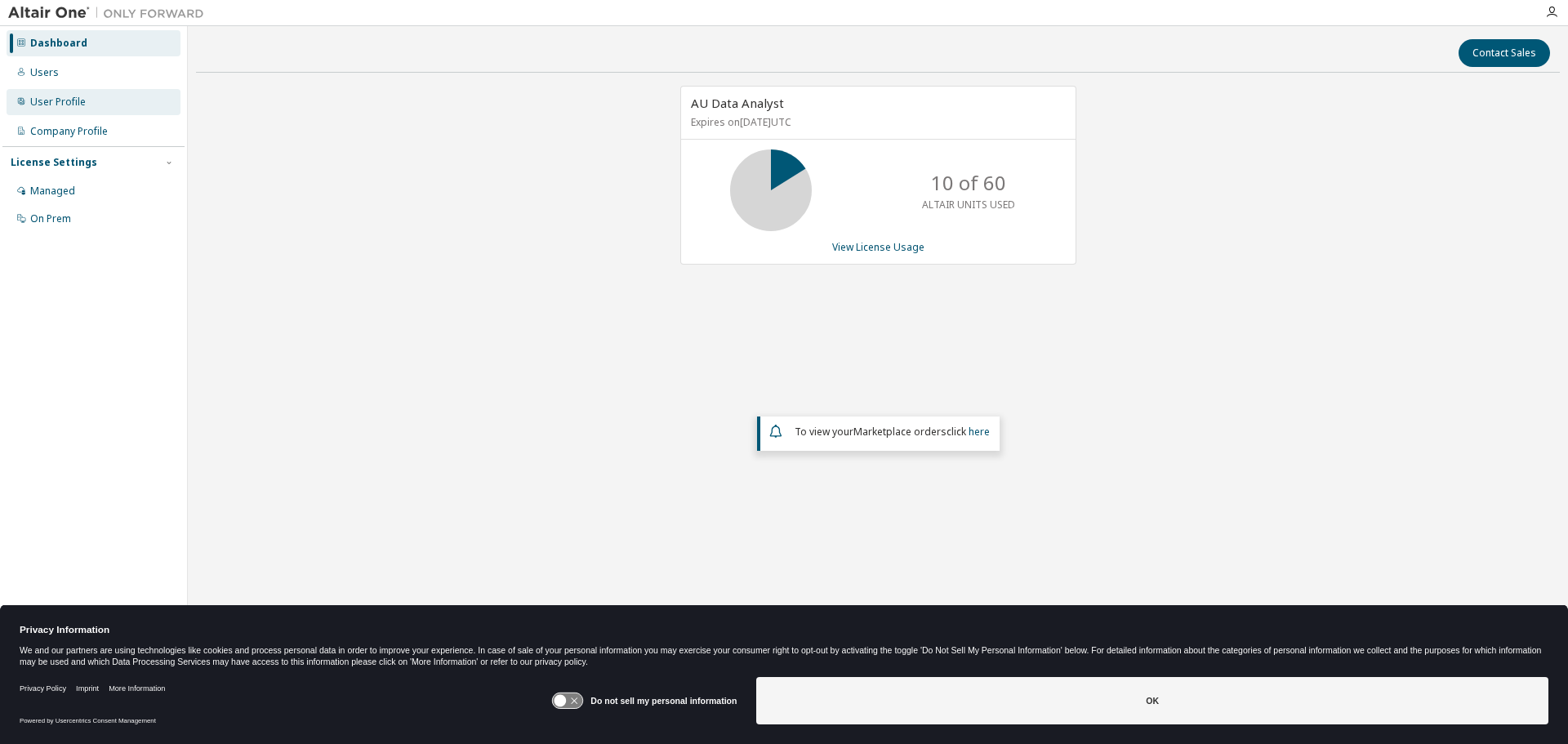
click at [51, 101] on div "User Profile" at bounding box center [58, 101] width 55 height 13
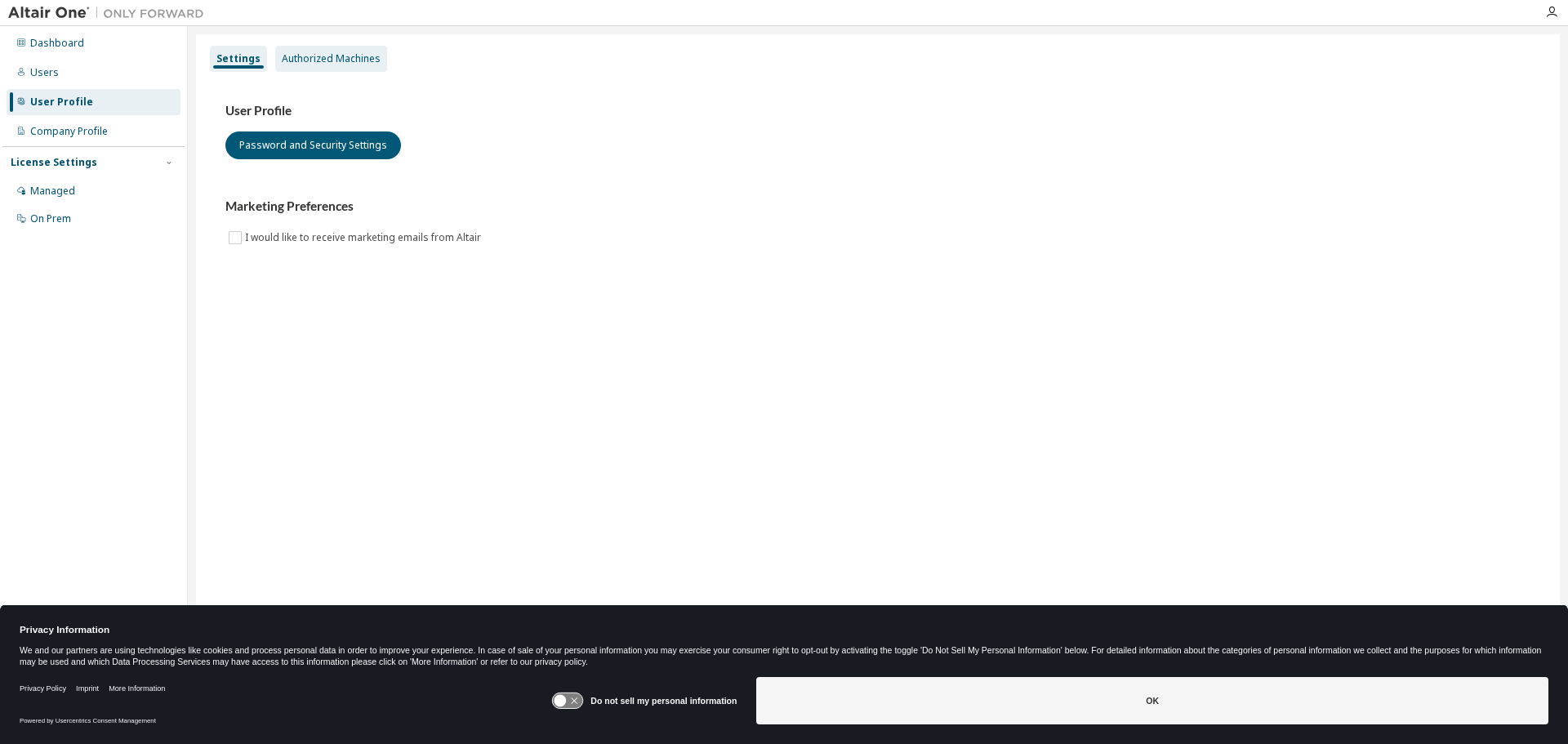
click at [328, 58] on div "Authorized Machines" at bounding box center [331, 58] width 99 height 13
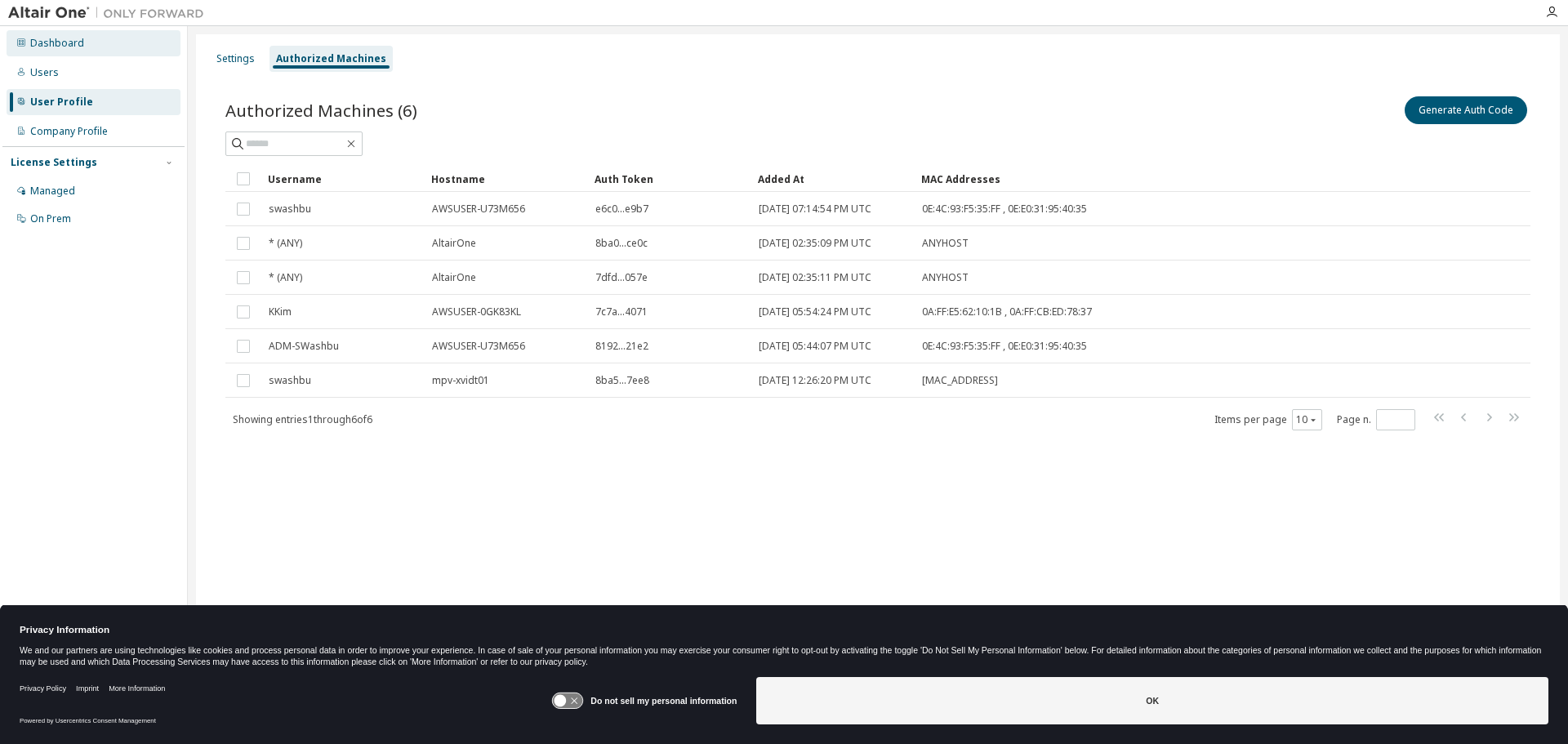
click at [44, 38] on div "Dashboard" at bounding box center [57, 42] width 54 height 13
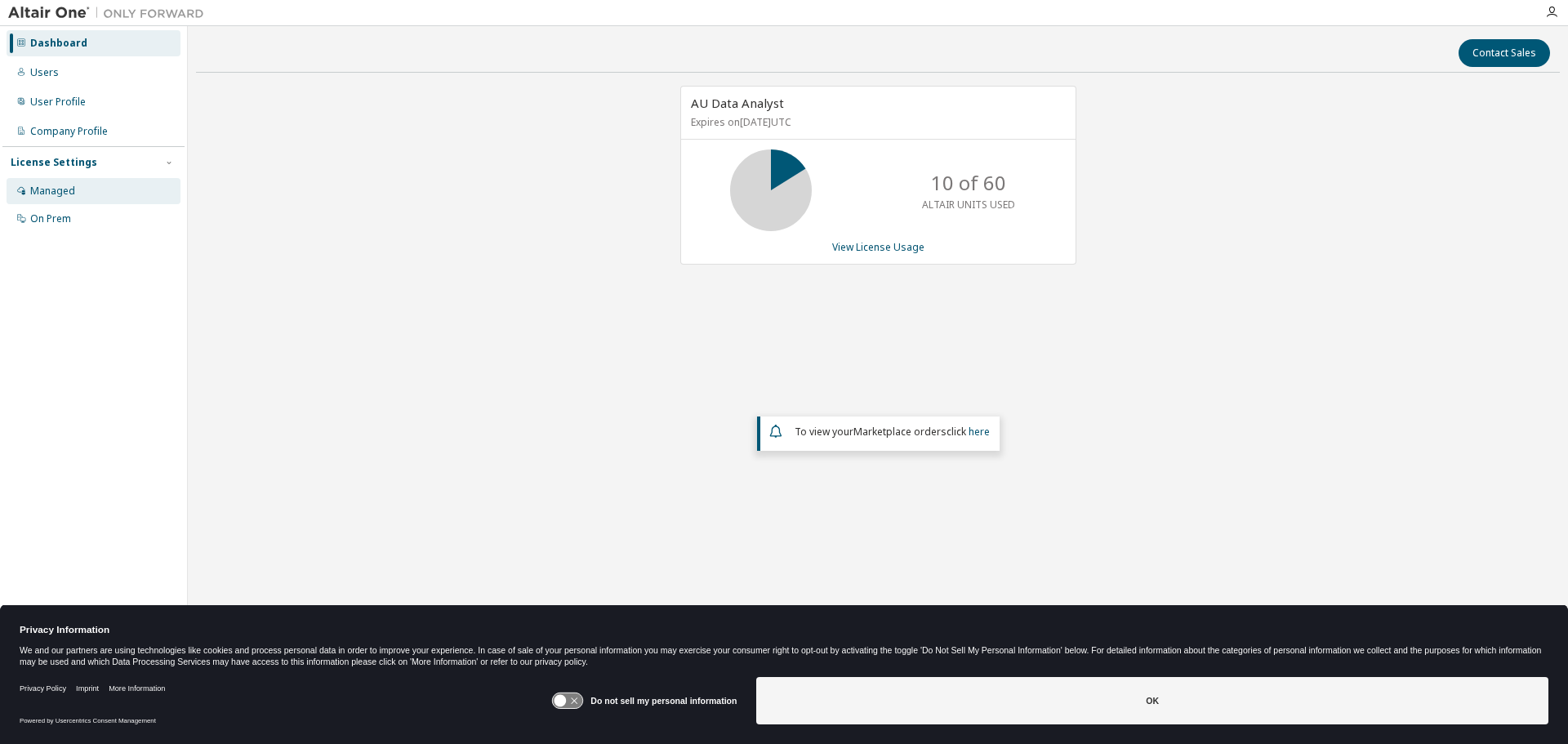
click at [51, 186] on div "Managed" at bounding box center [53, 191] width 45 height 13
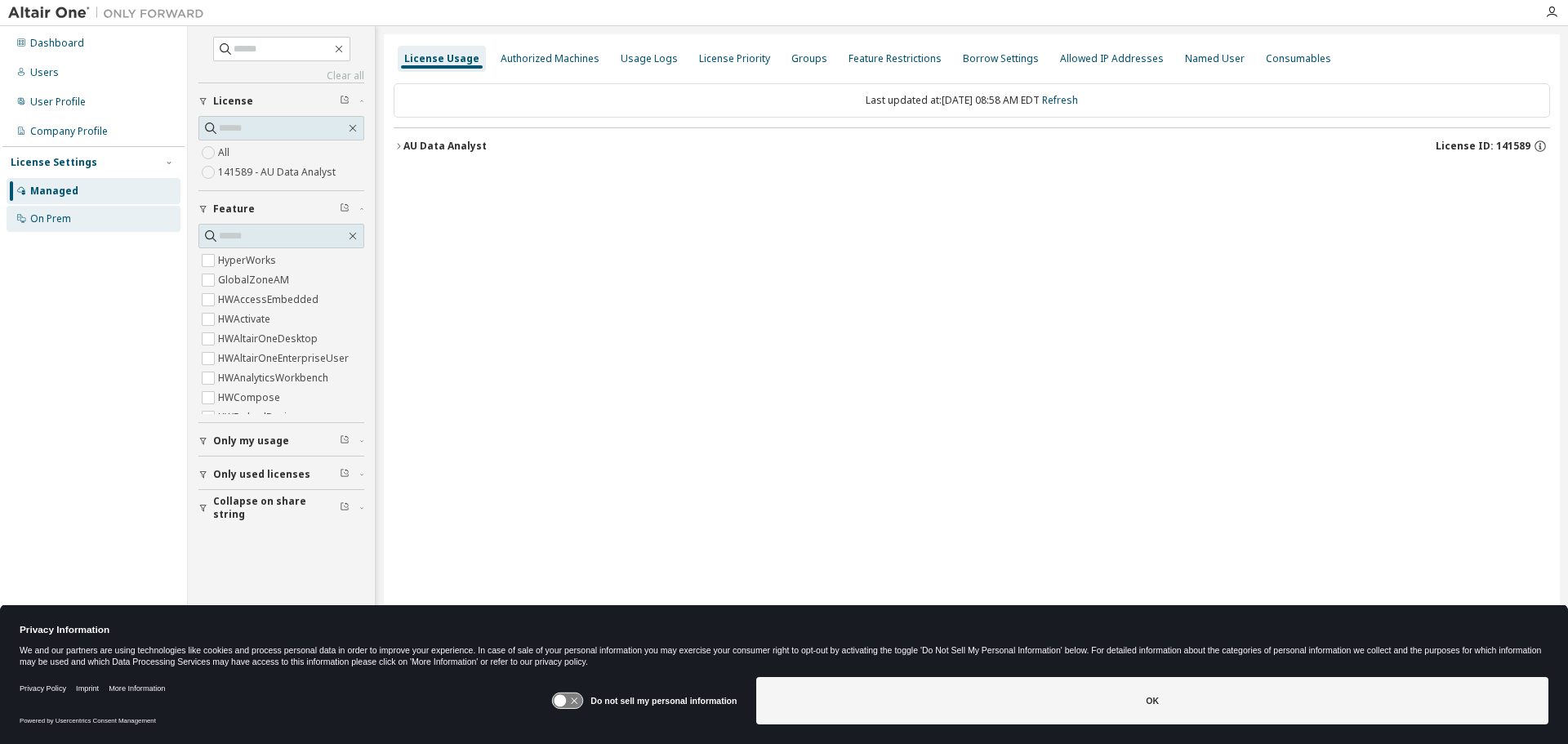
click at [34, 219] on div "On Prem" at bounding box center [50, 218] width 41 height 13
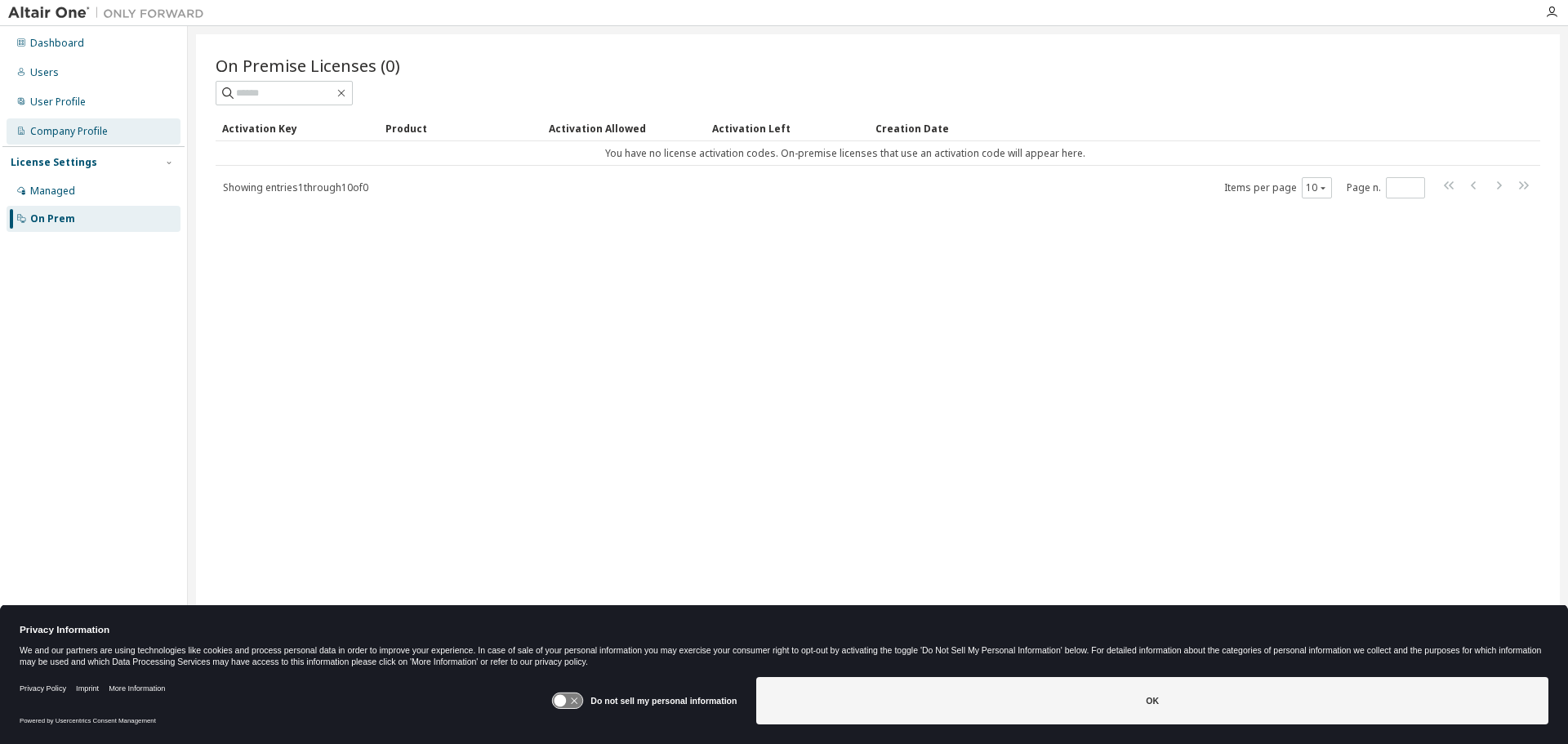
click at [36, 122] on div "Company Profile" at bounding box center [94, 132] width 174 height 26
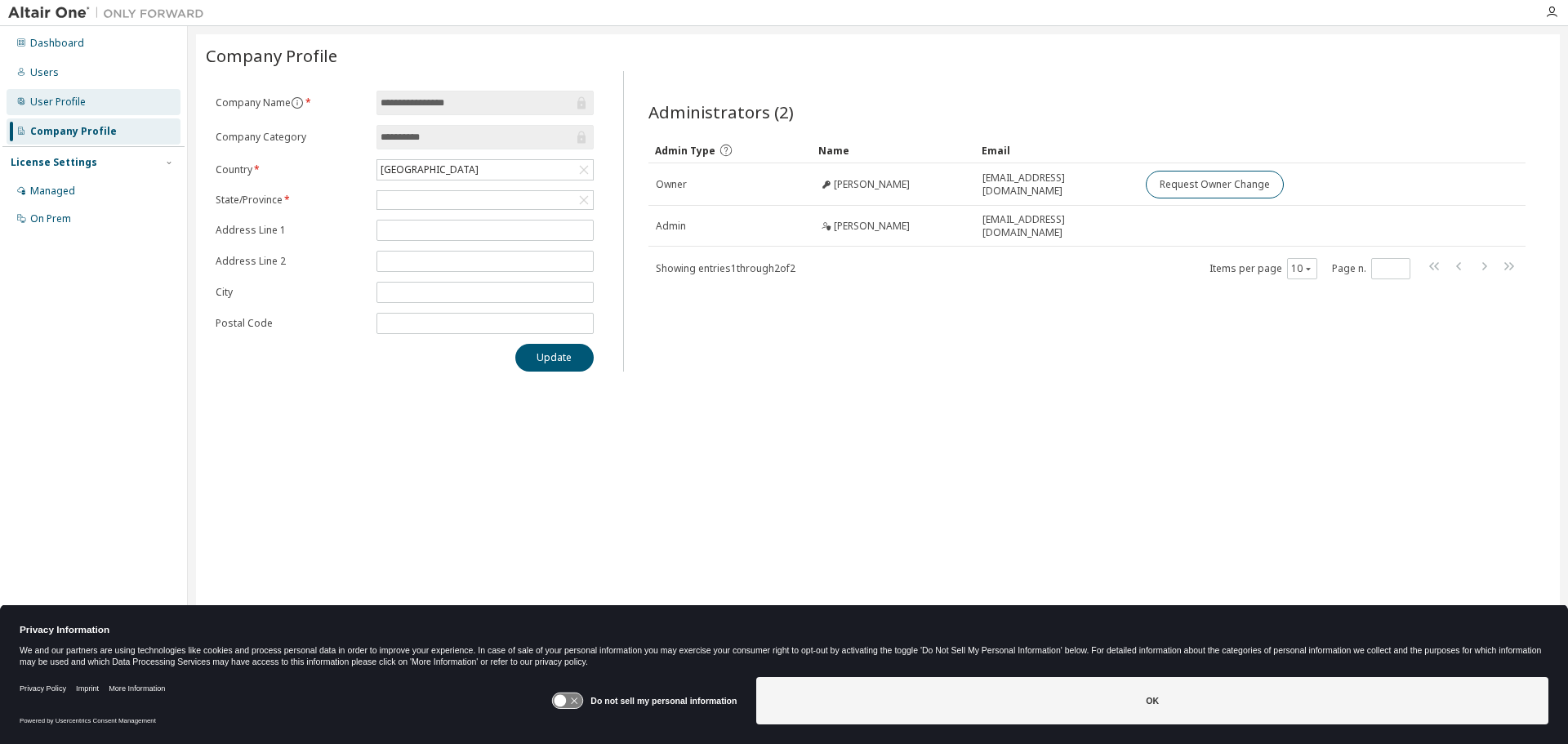
click at [62, 104] on div "User Profile" at bounding box center [58, 101] width 55 height 13
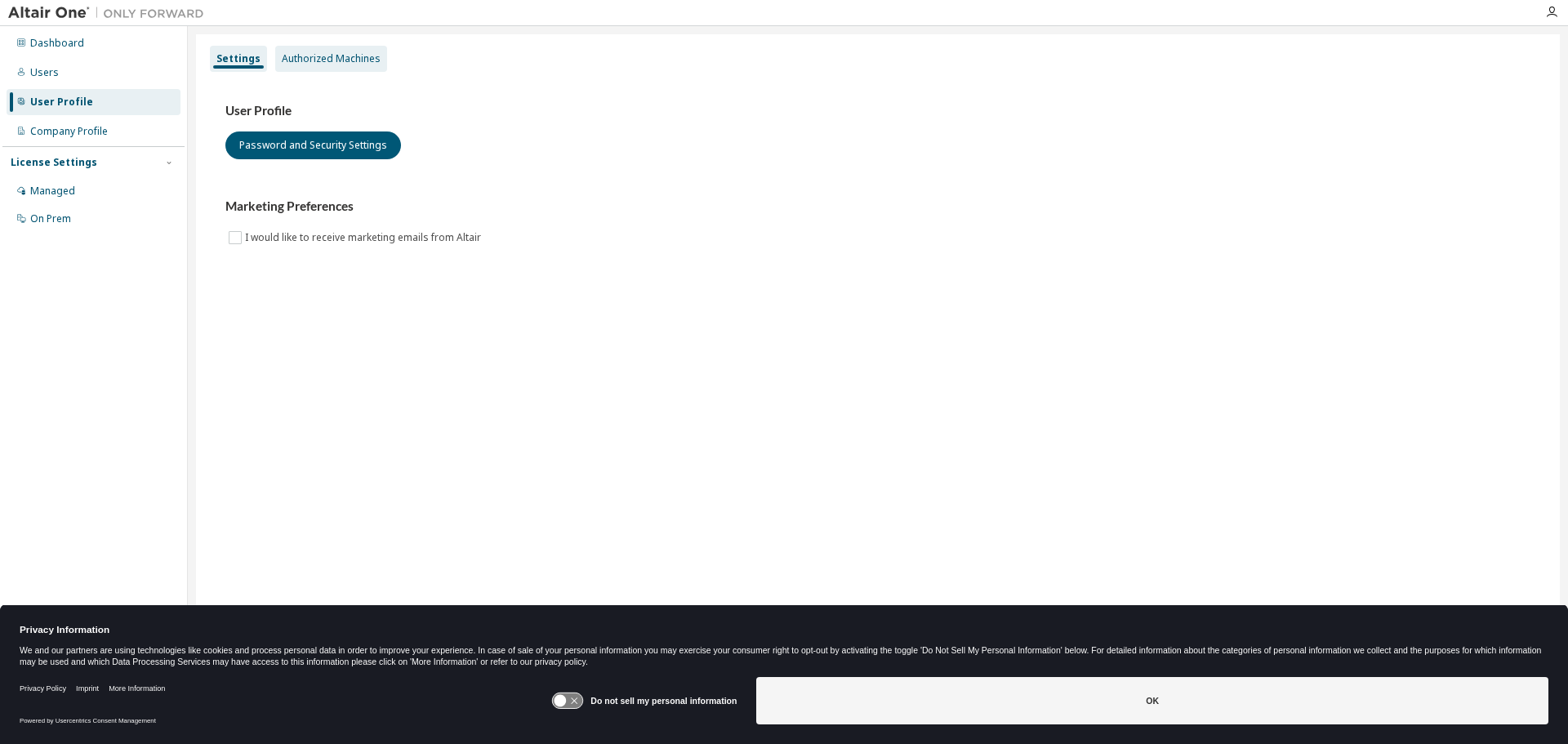
click at [306, 61] on div "Authorized Machines" at bounding box center [331, 58] width 99 height 13
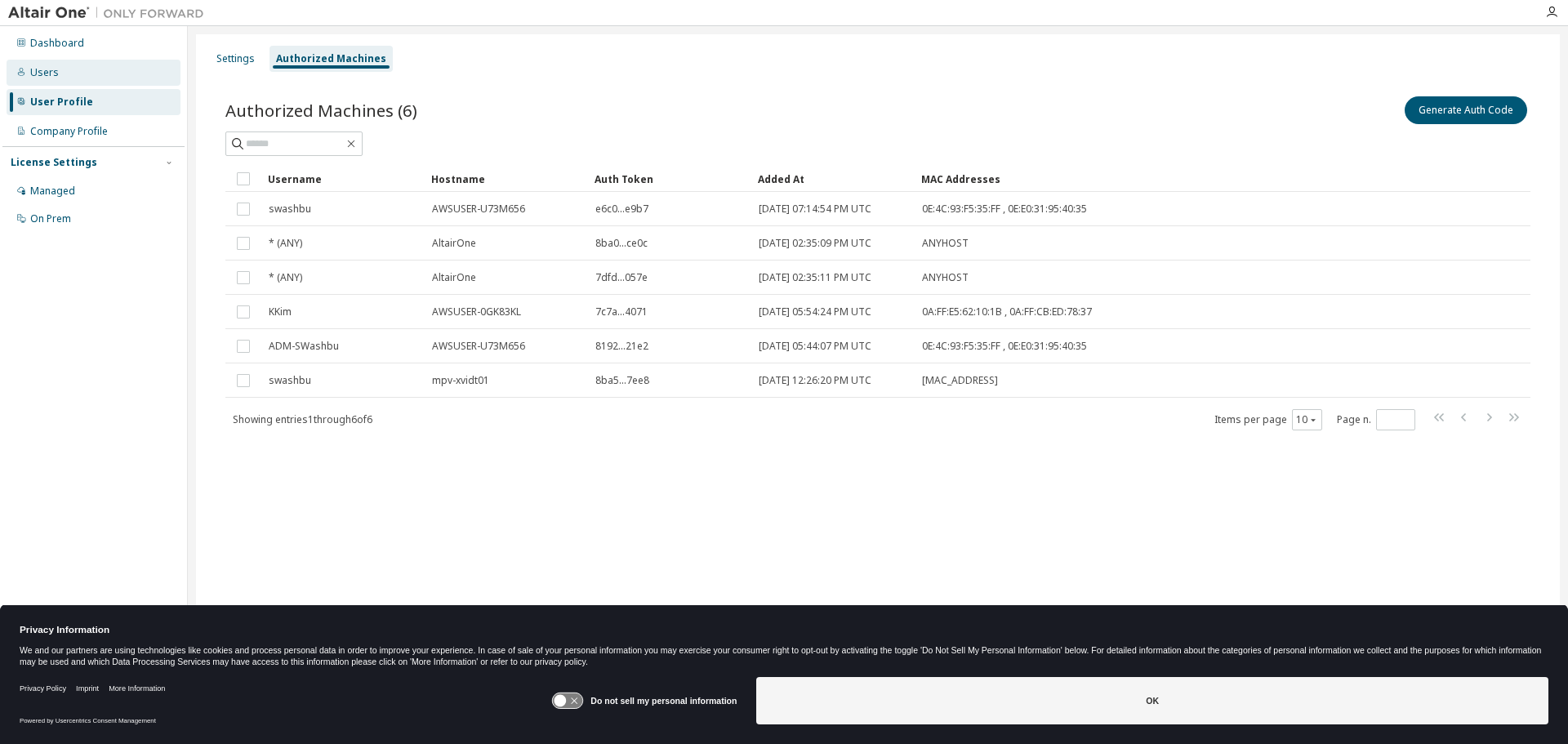
click at [57, 72] on div "Users" at bounding box center [94, 73] width 174 height 26
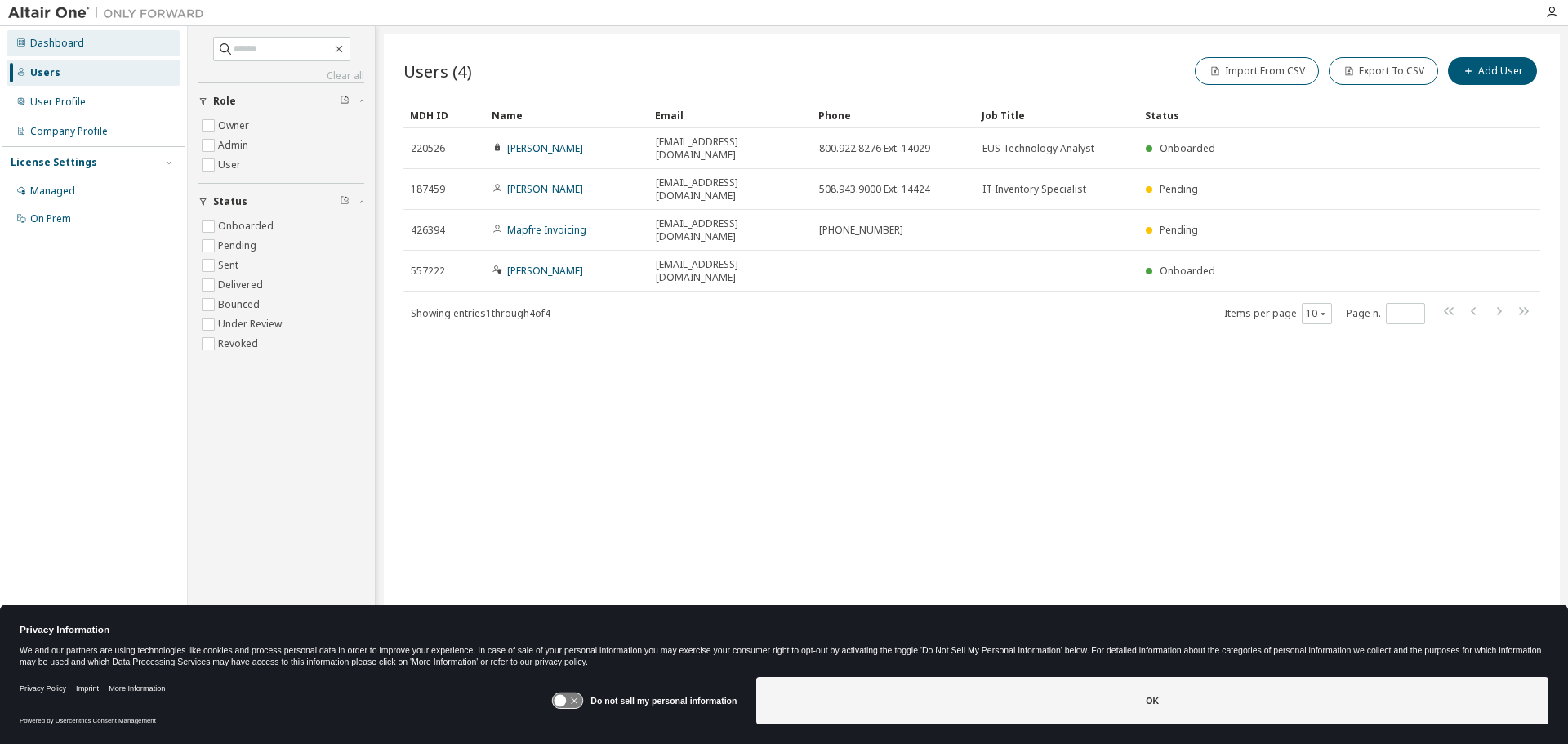
click at [62, 48] on div "Dashboard" at bounding box center [57, 42] width 54 height 13
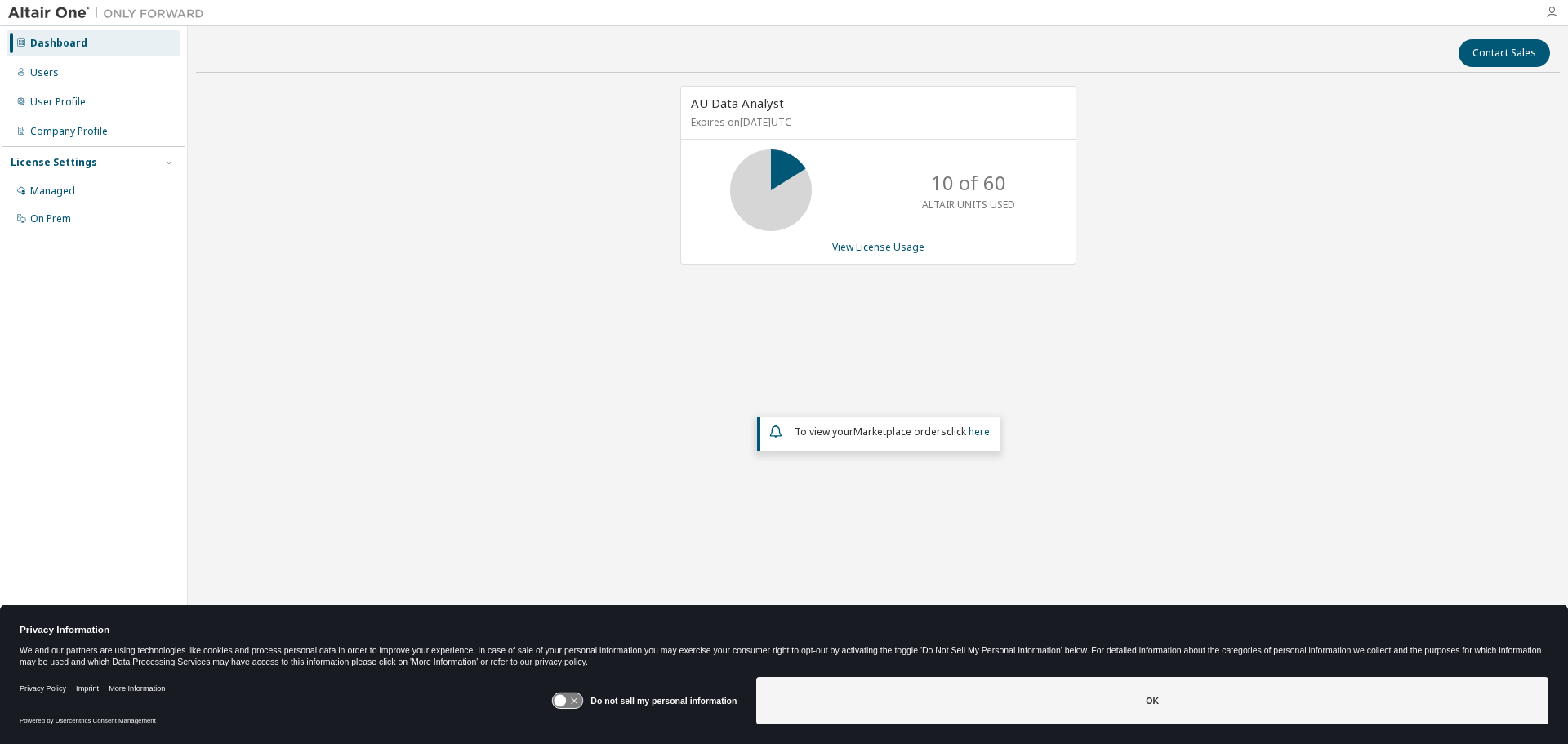
click at [1550, 9] on icon "button" at bounding box center [1551, 12] width 13 height 13
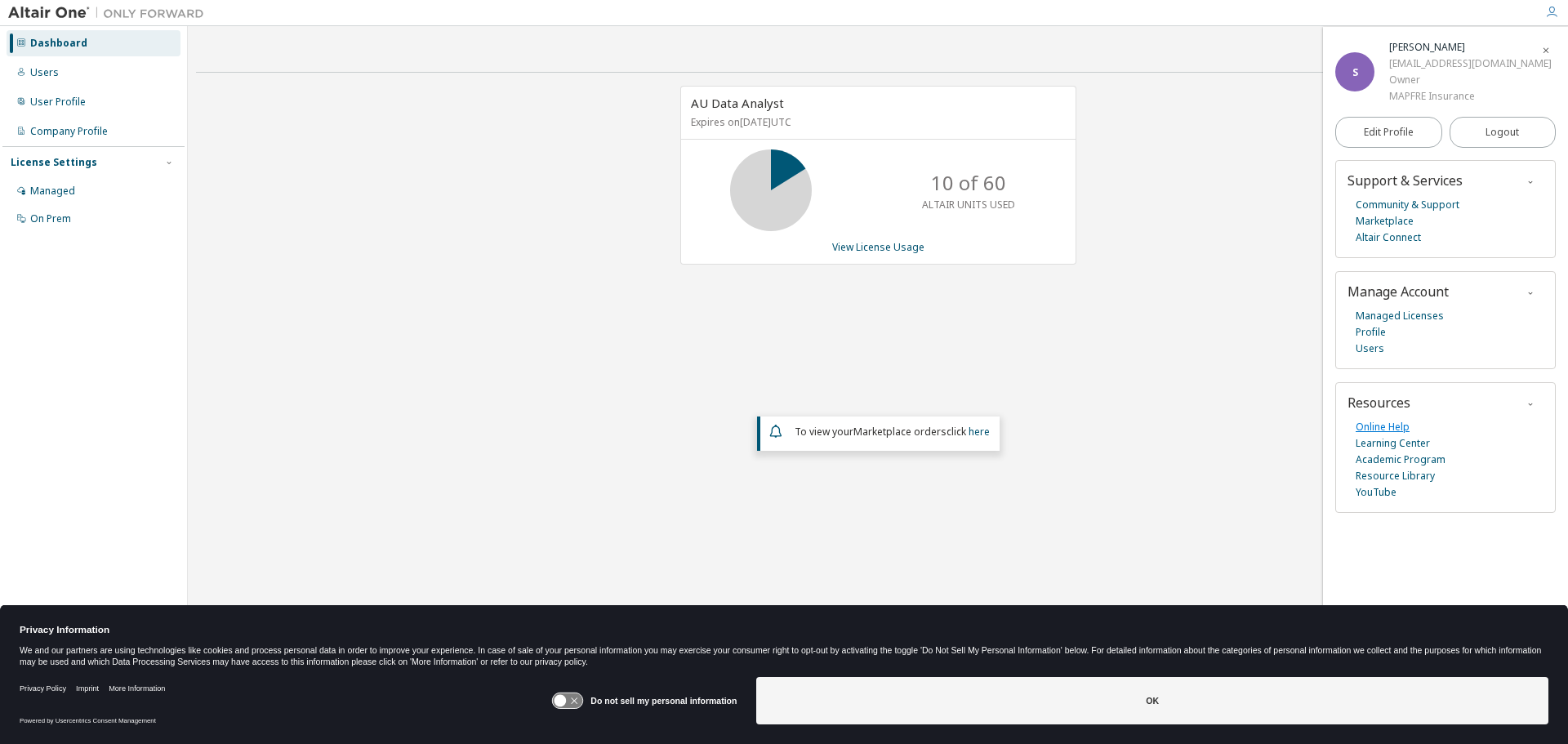
click at [1386, 427] on link "Online Help" at bounding box center [1383, 427] width 54 height 16
